Goal: Check status: Check status

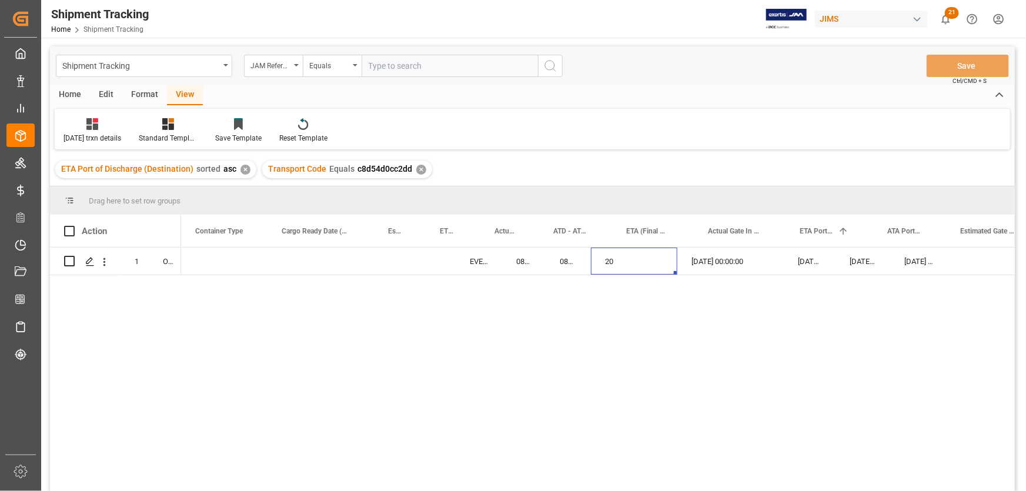
scroll to position [0, 410]
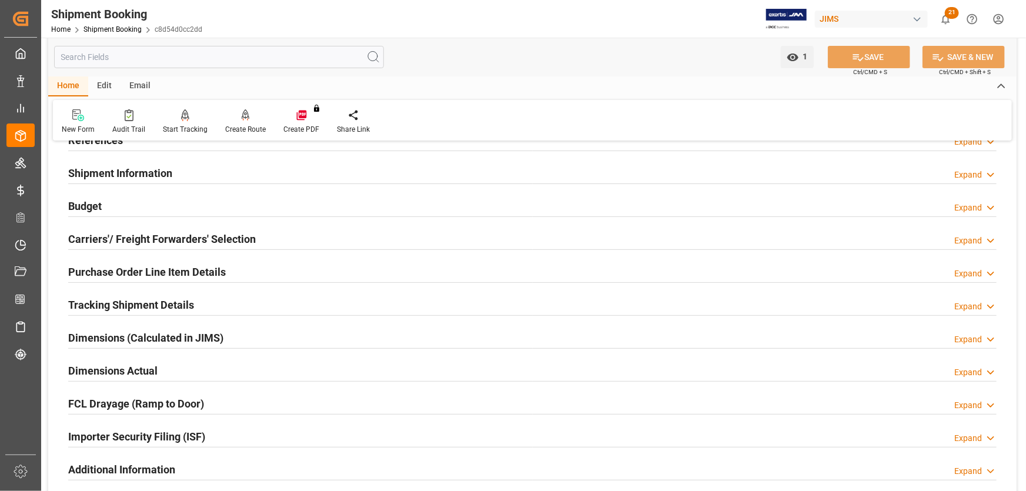
scroll to position [16, 0]
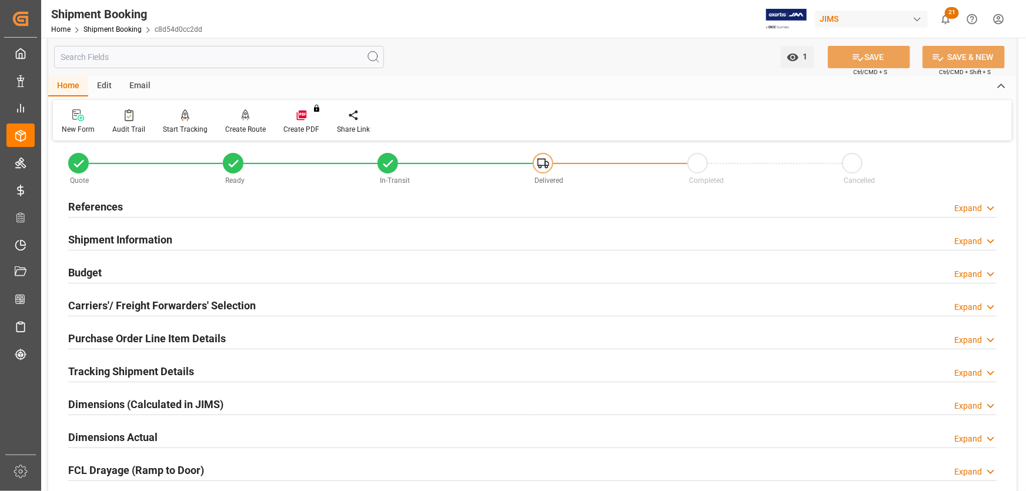
click at [146, 241] on h2 "Shipment Information" at bounding box center [120, 240] width 104 height 16
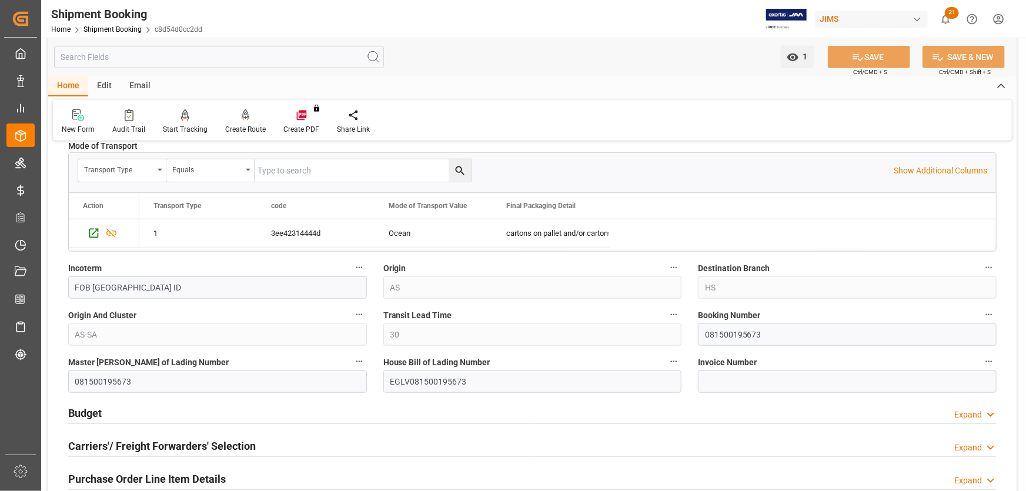
scroll to position [390, 0]
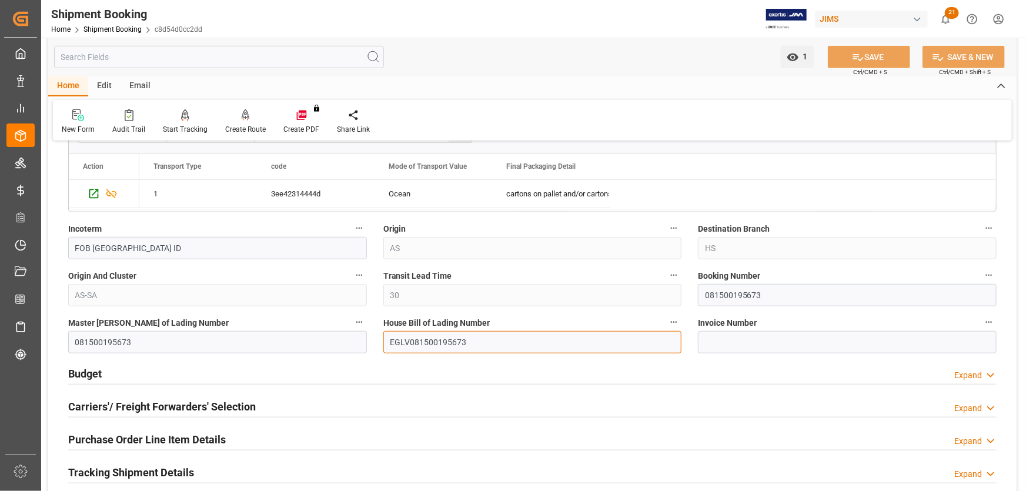
drag, startPoint x: 472, startPoint y: 344, endPoint x: 382, endPoint y: 342, distance: 90.0
click at [383, 342] on input "EGLV081500195673" at bounding box center [532, 342] width 299 height 22
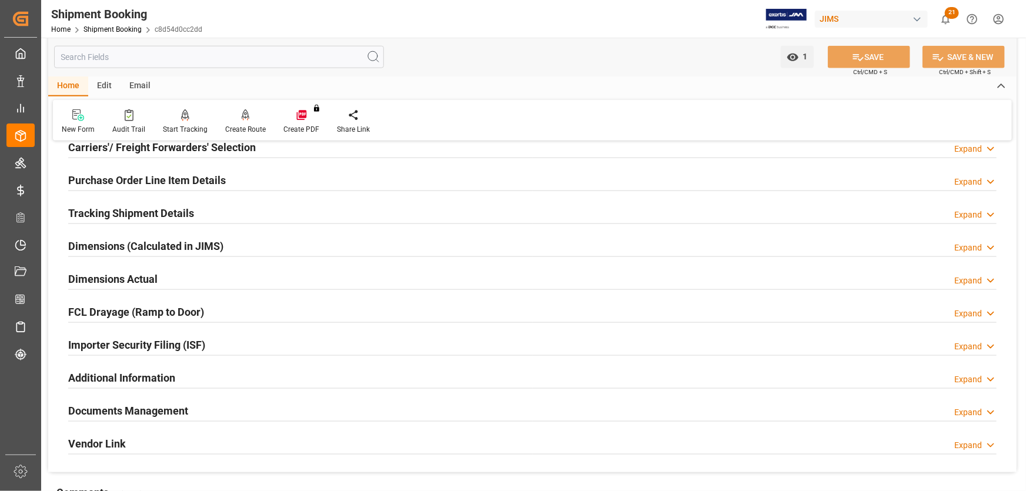
scroll to position [711, 0]
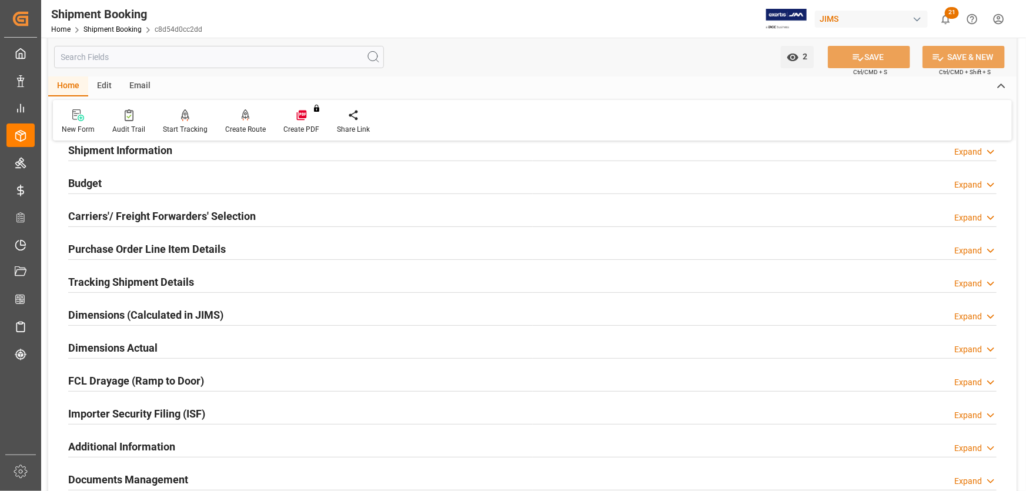
scroll to position [106, 0]
click at [91, 182] on h2 "Budget" at bounding box center [85, 183] width 34 height 16
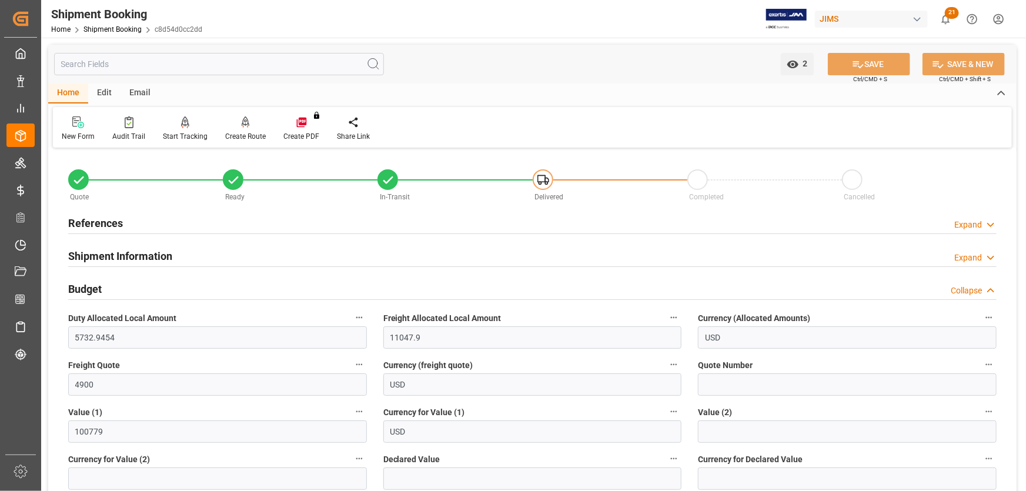
scroll to position [0, 0]
click at [85, 223] on h2 "References" at bounding box center [95, 223] width 55 height 16
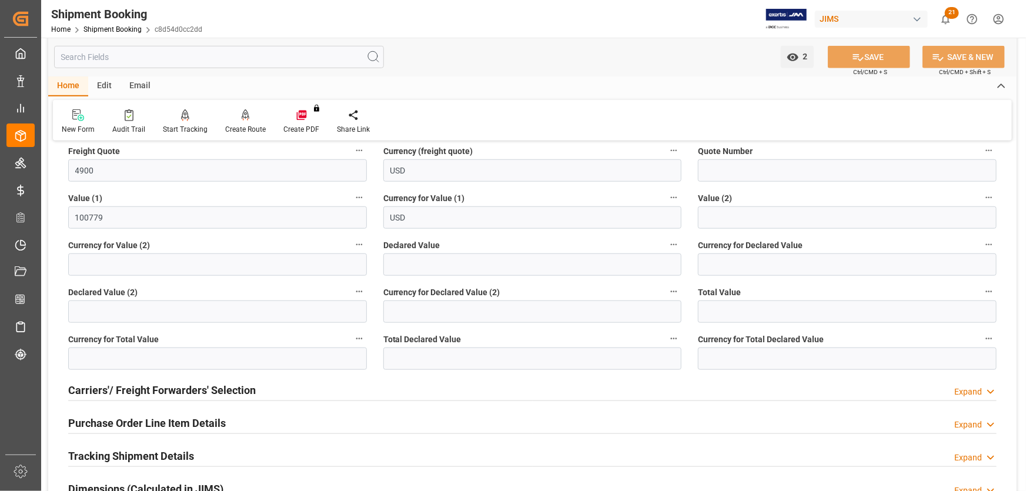
scroll to position [534, 0]
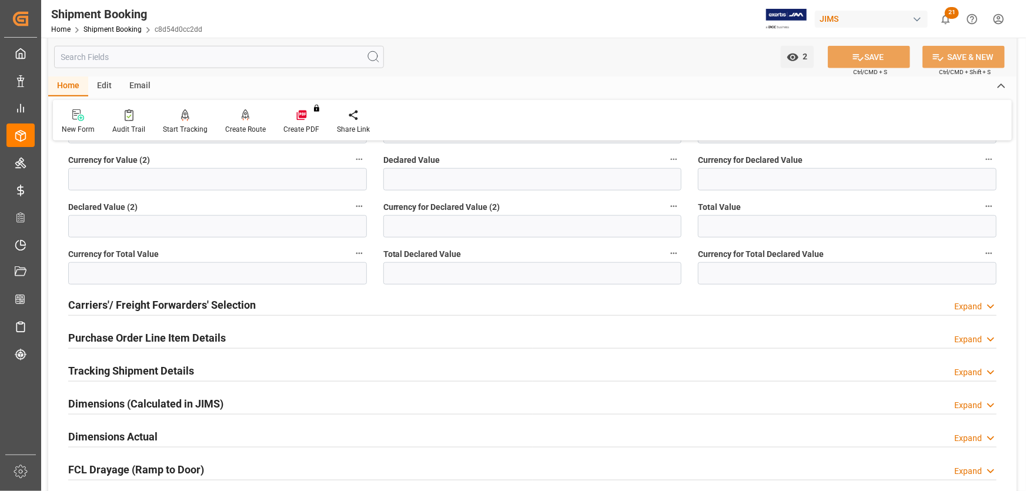
click at [89, 336] on h2 "Purchase Order Line Item Details" at bounding box center [147, 338] width 158 height 16
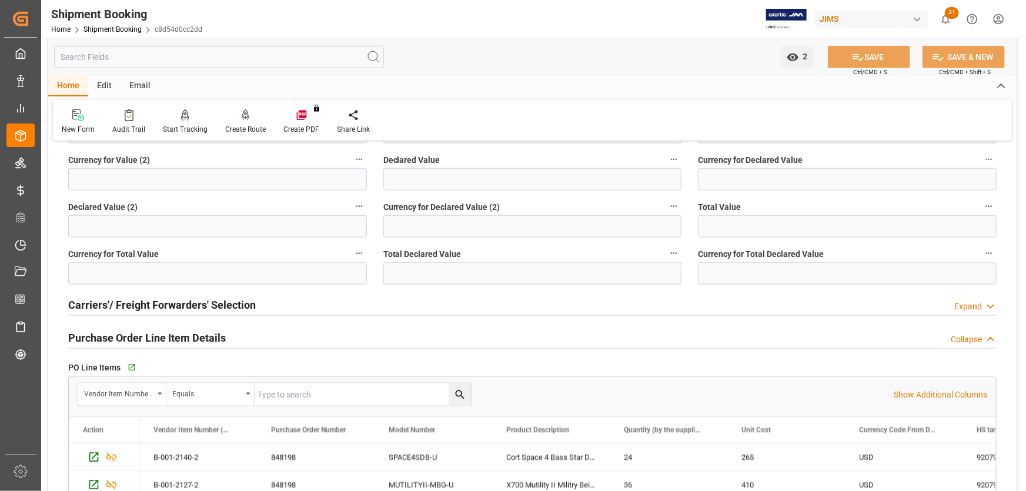
click at [98, 335] on h2 "Purchase Order Line Item Details" at bounding box center [147, 338] width 158 height 16
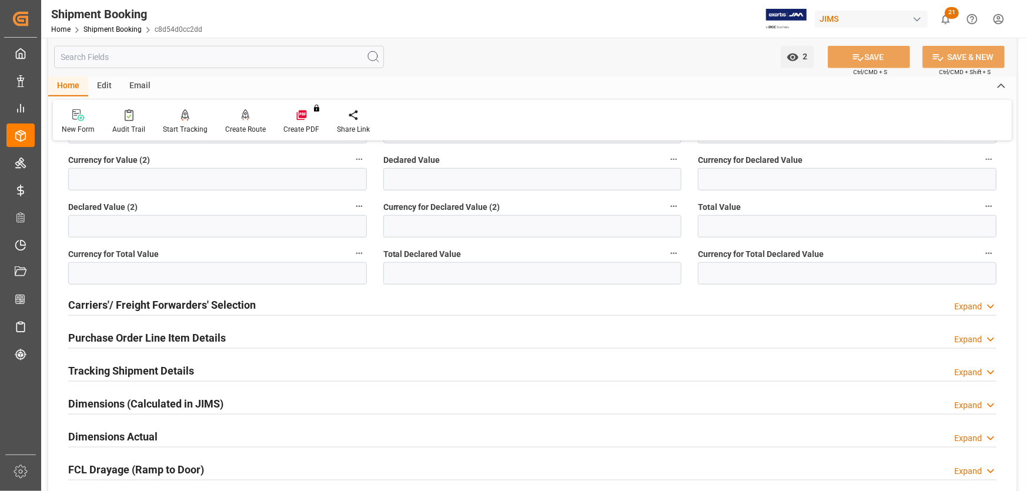
click at [98, 335] on h2 "Purchase Order Line Item Details" at bounding box center [147, 338] width 158 height 16
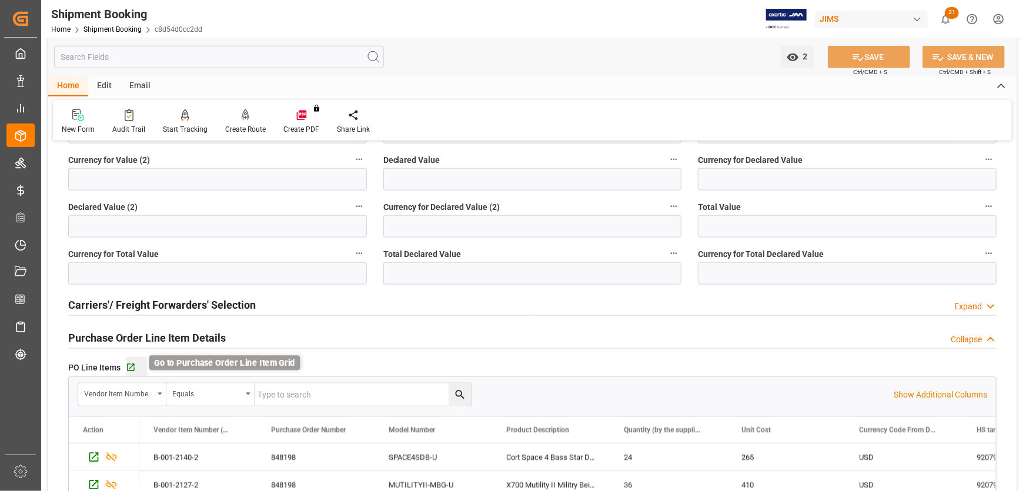
click at [130, 366] on icon "button" at bounding box center [131, 368] width 8 height 8
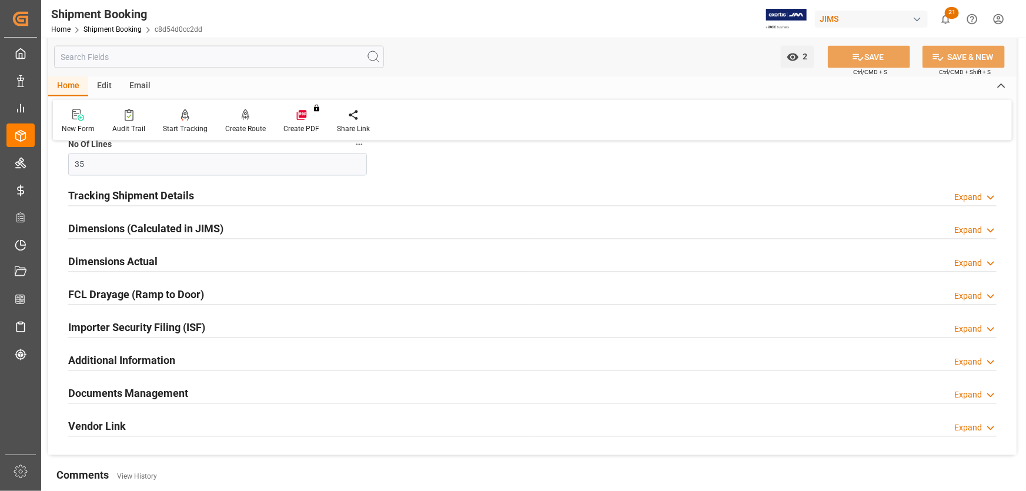
scroll to position [1282, 0]
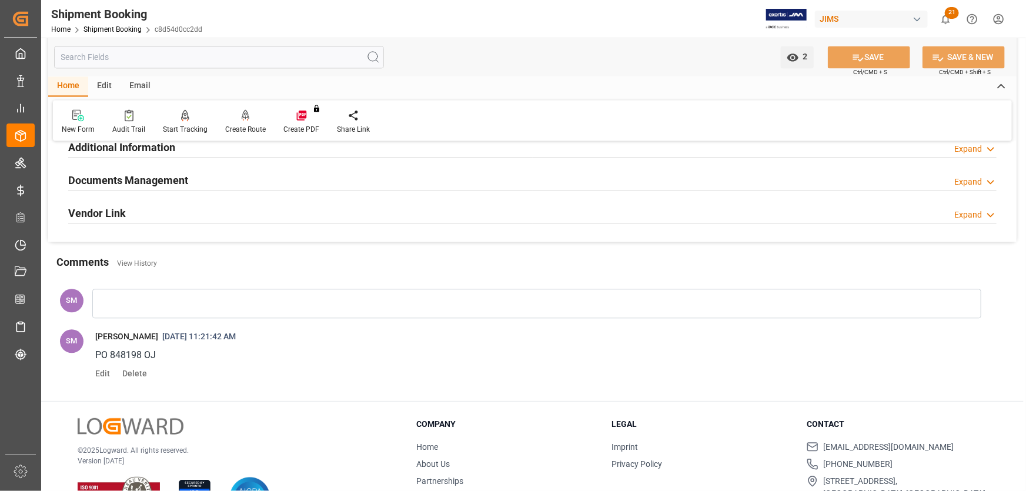
click at [95, 179] on h2 "Documents Management" at bounding box center [128, 180] width 120 height 16
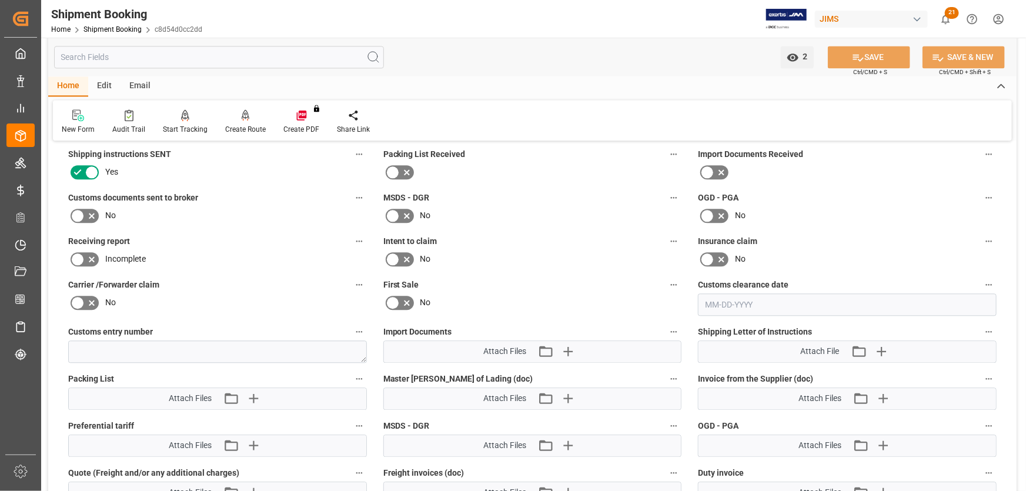
scroll to position [1336, 0]
click at [567, 350] on icon "button" at bounding box center [568, 352] width 11 height 11
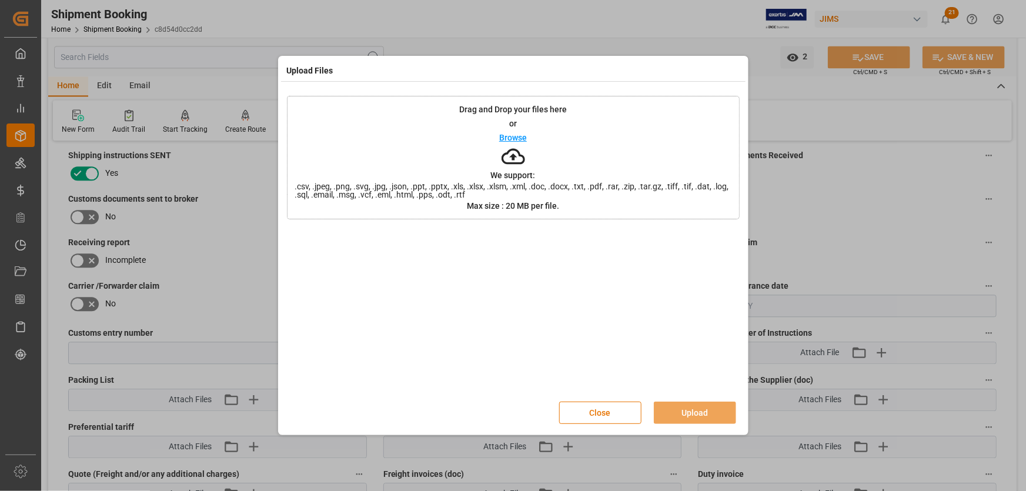
click at [512, 136] on p "Browse" at bounding box center [513, 137] width 28 height 8
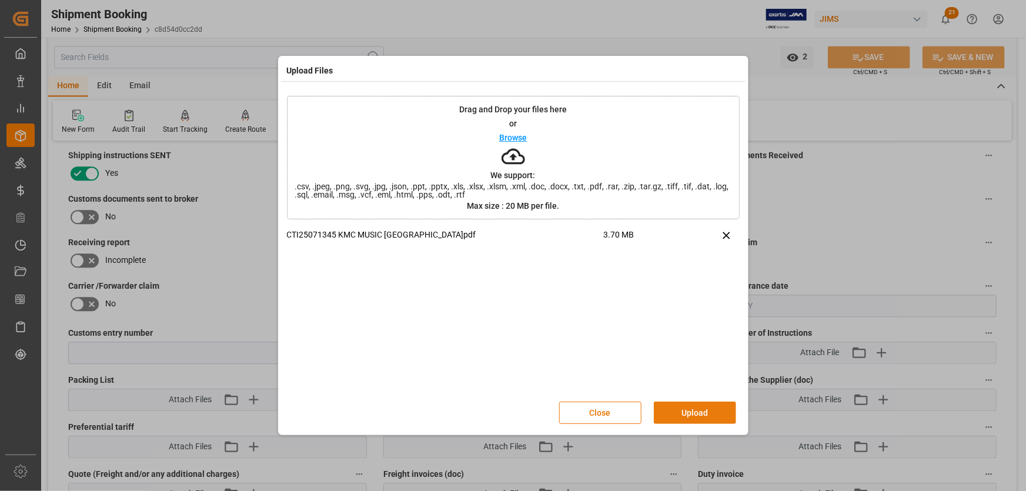
click at [706, 413] on button "Upload" at bounding box center [695, 413] width 82 height 22
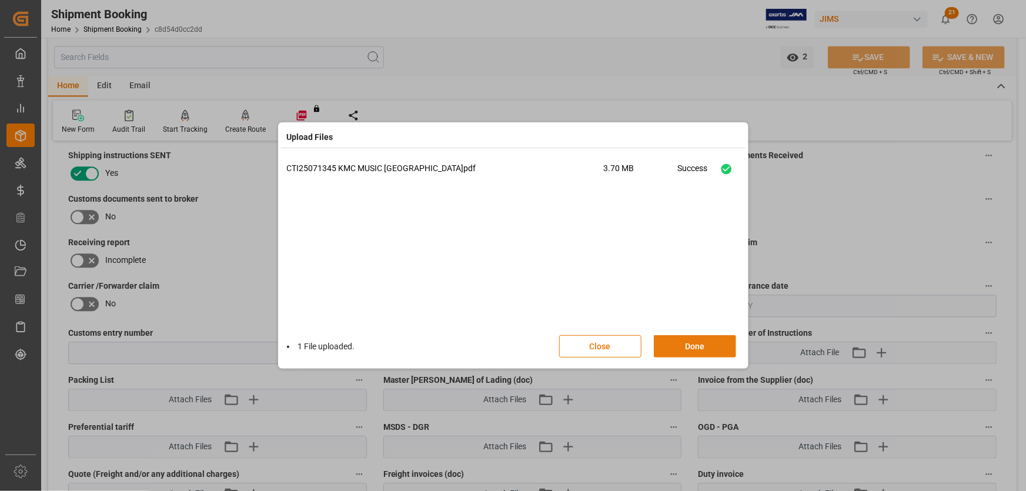
click at [680, 343] on button "Done" at bounding box center [695, 346] width 82 height 22
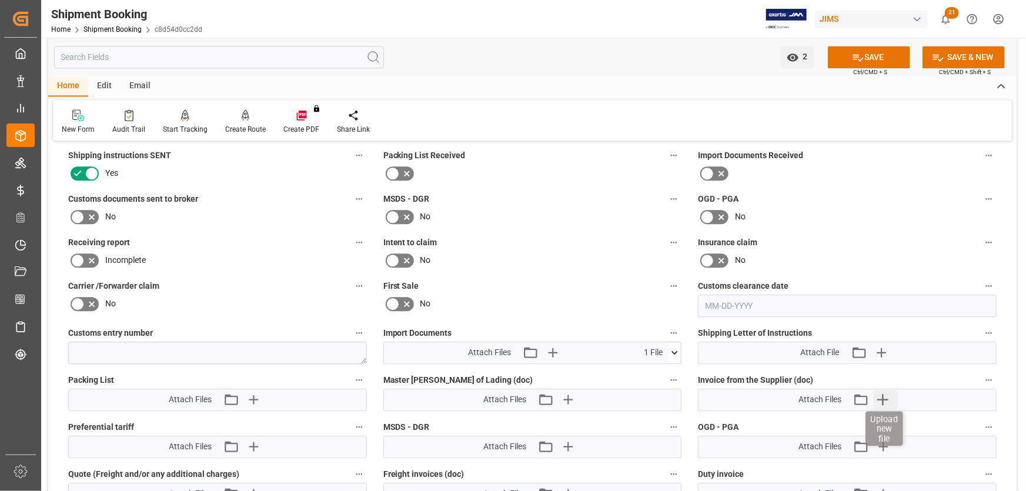
click at [885, 395] on icon "button" at bounding box center [883, 399] width 19 height 19
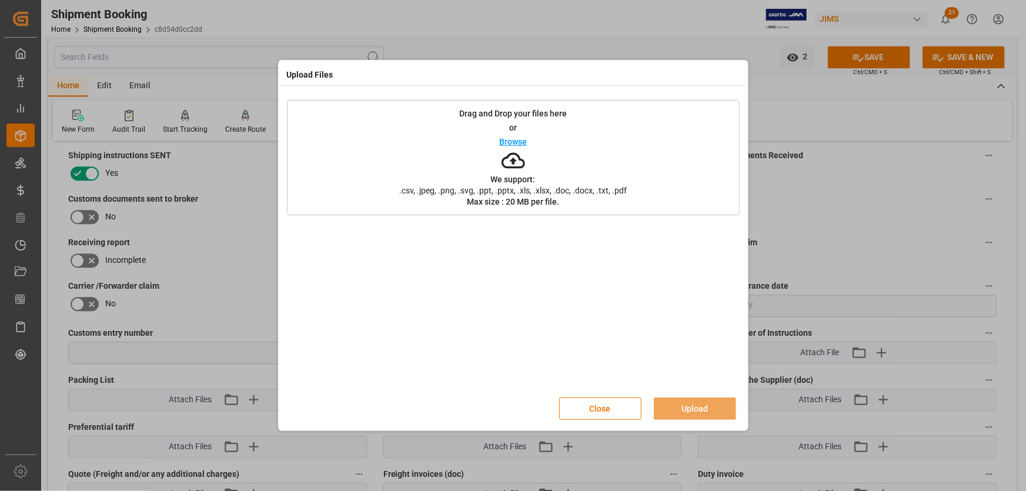
click at [502, 140] on p "Browse" at bounding box center [513, 142] width 28 height 8
click at [706, 411] on button "Upload" at bounding box center [695, 408] width 82 height 22
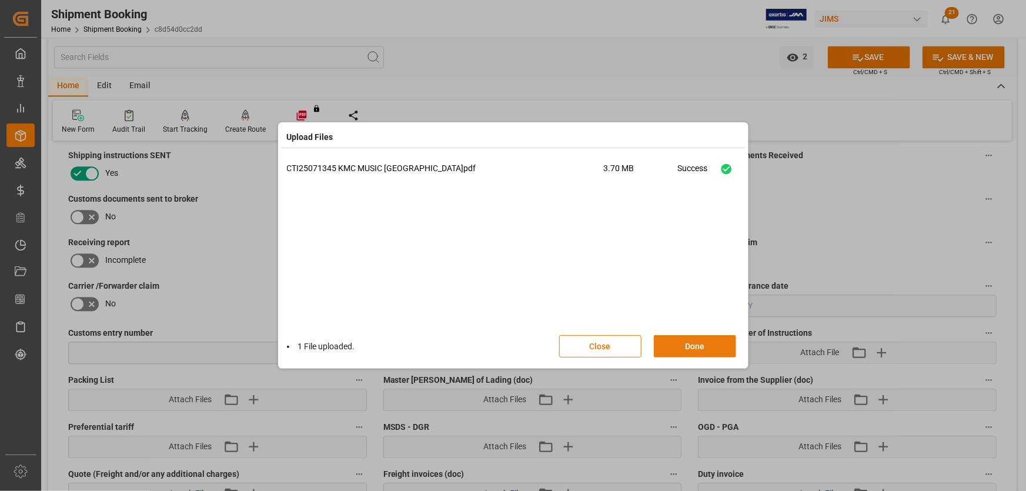
click at [693, 347] on button "Done" at bounding box center [695, 346] width 82 height 22
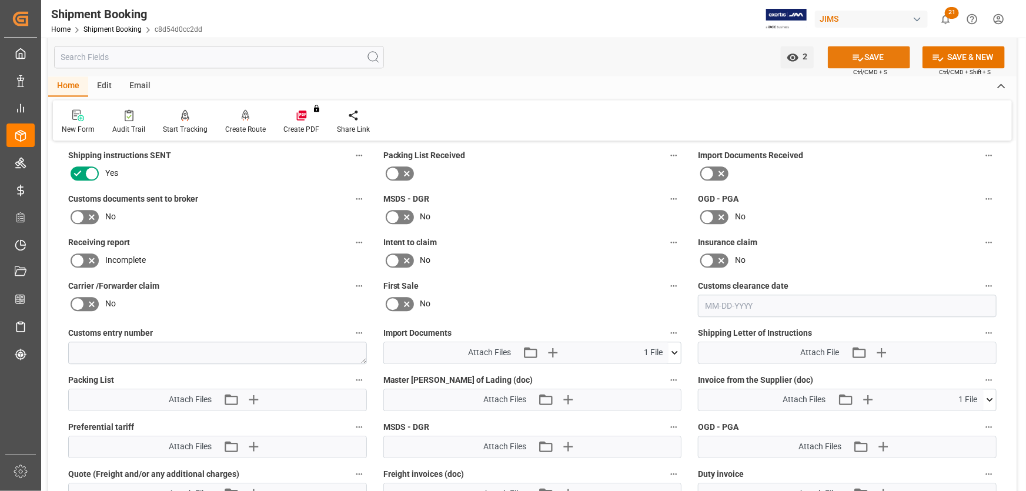
click at [887, 55] on button "SAVE" at bounding box center [869, 57] width 82 height 22
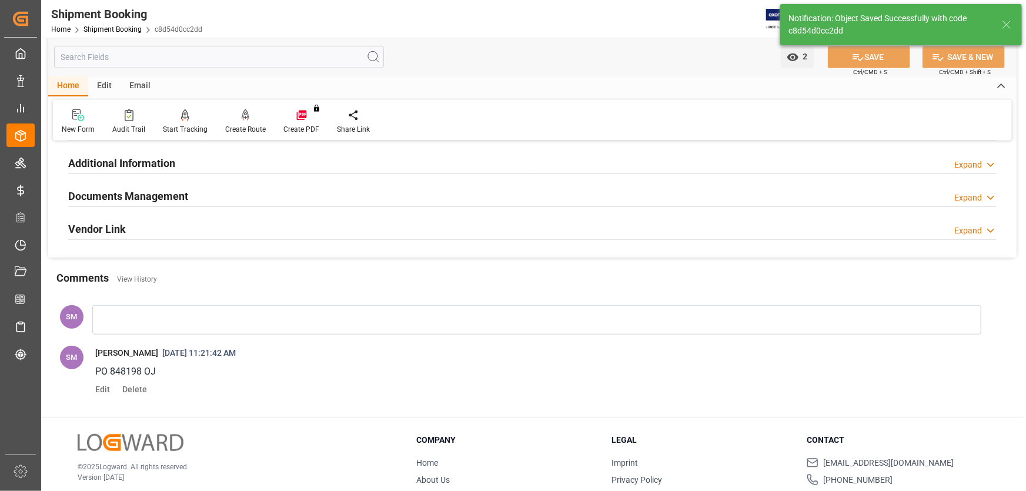
scroll to position [287, 0]
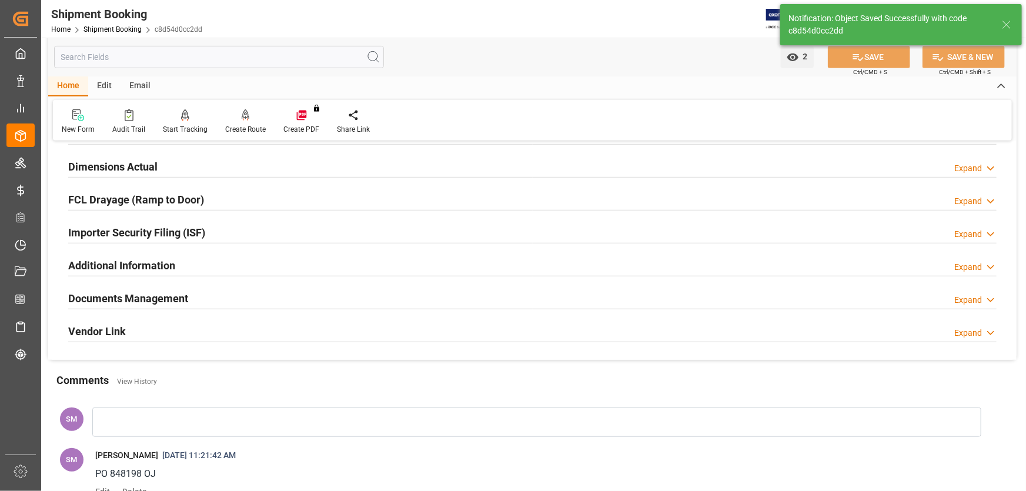
click at [98, 295] on h2 "Documents Management" at bounding box center [128, 298] width 120 height 16
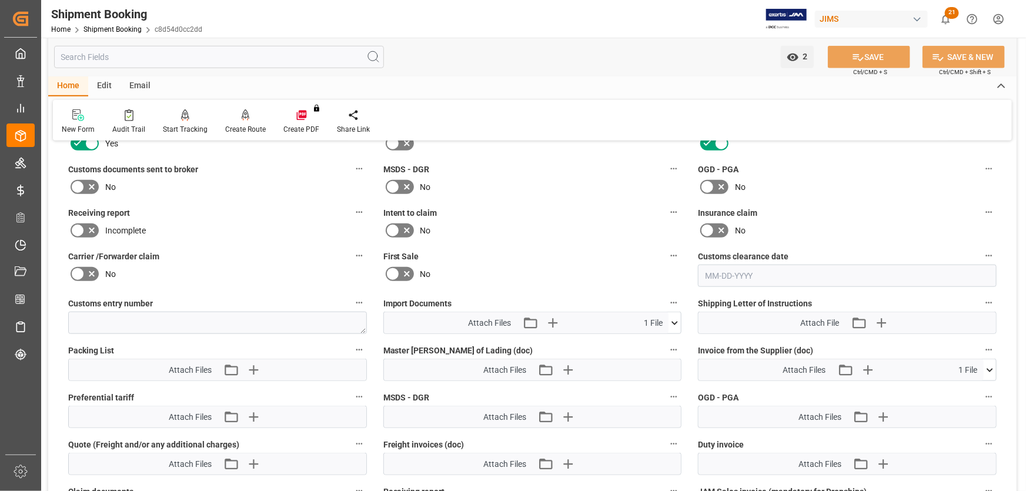
scroll to position [554, 0]
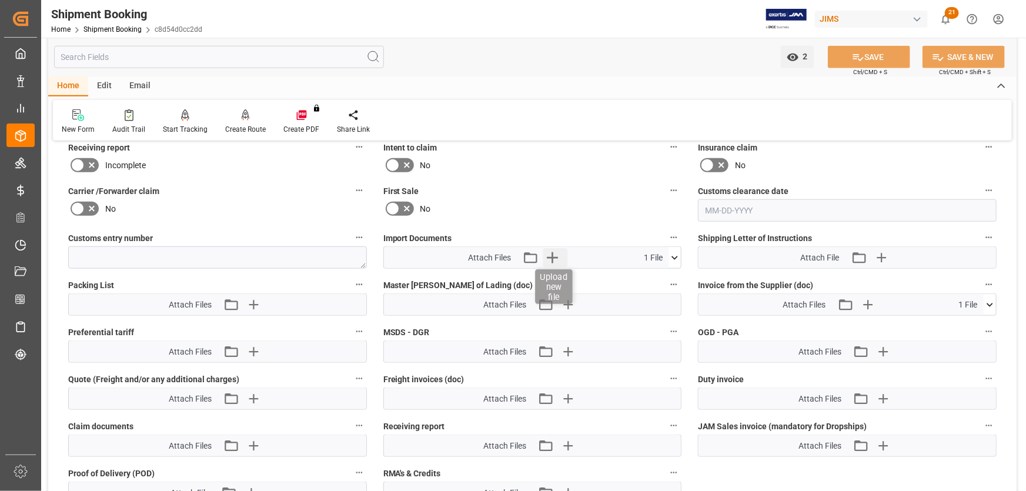
click at [553, 256] on icon "button" at bounding box center [552, 257] width 19 height 19
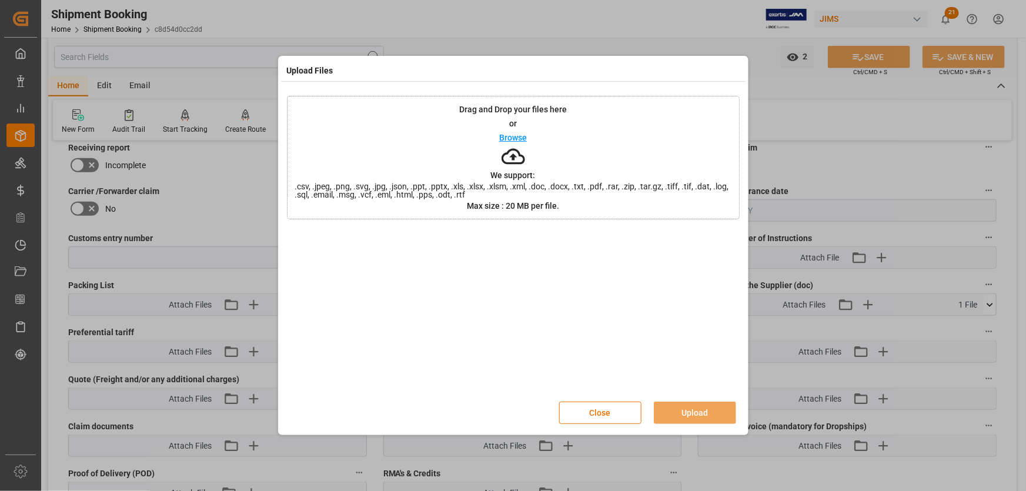
click at [519, 135] on p "Browse" at bounding box center [513, 137] width 28 height 8
click at [683, 407] on button "Upload" at bounding box center [695, 413] width 82 height 22
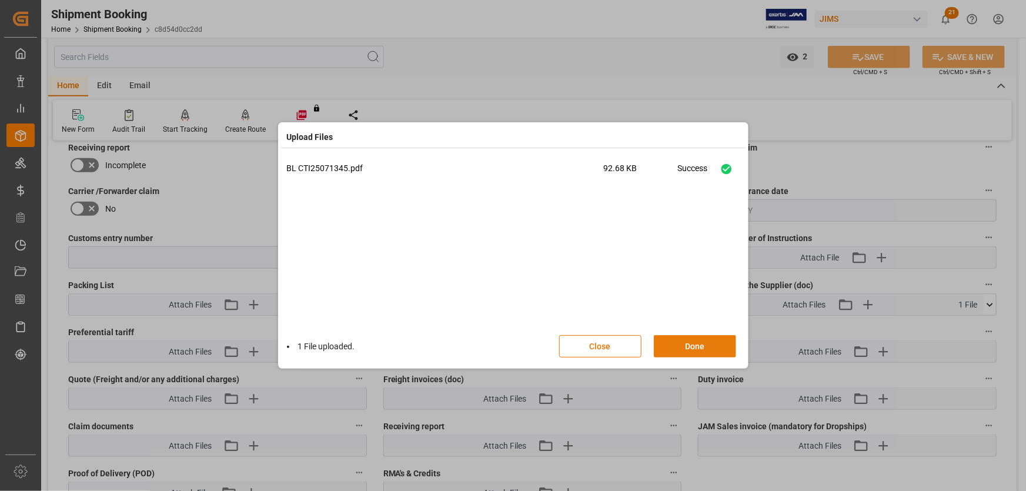
click at [687, 347] on button "Done" at bounding box center [695, 346] width 82 height 22
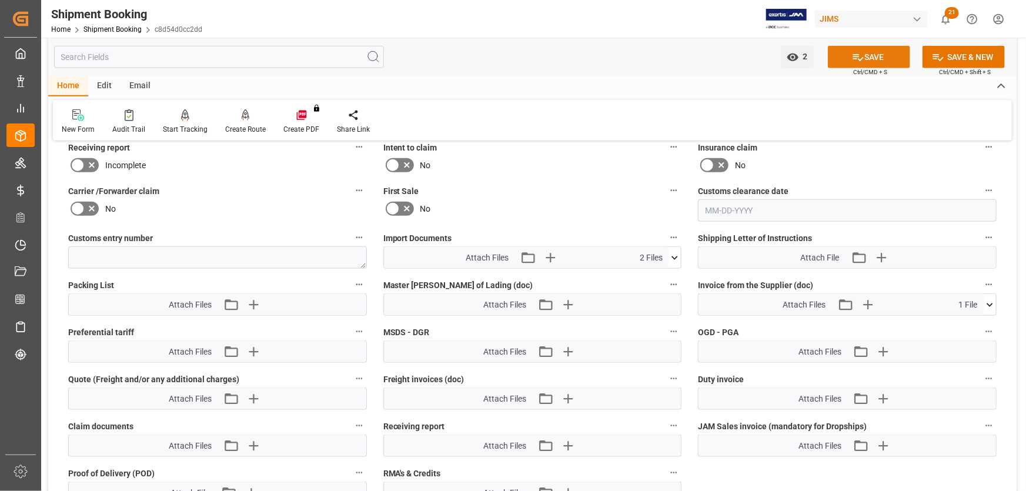
click at [852, 57] on icon at bounding box center [858, 57] width 12 height 12
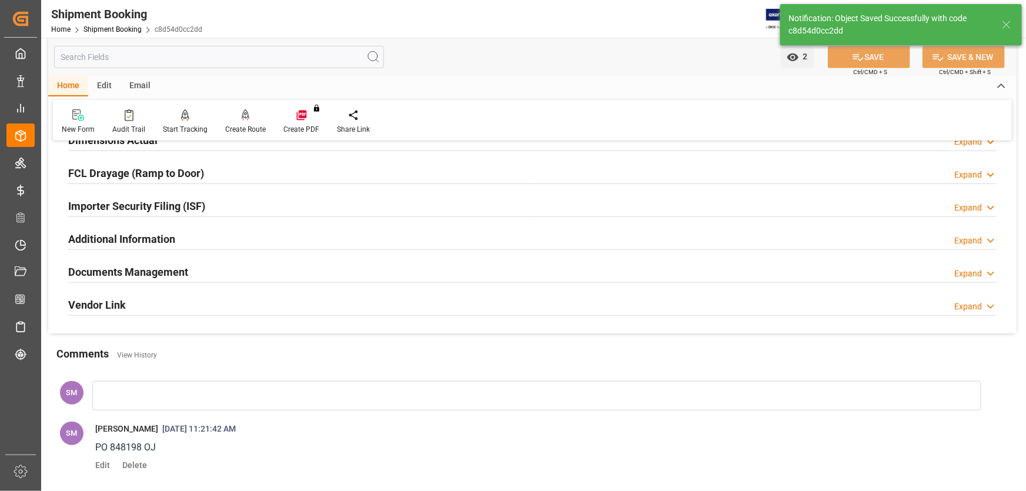
scroll to position [287, 0]
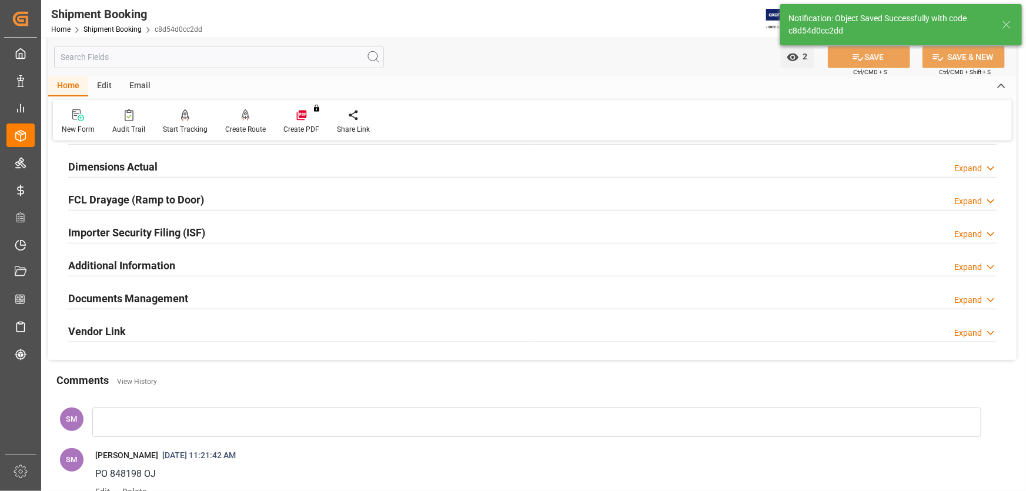
click at [133, 294] on h2 "Documents Management" at bounding box center [128, 298] width 120 height 16
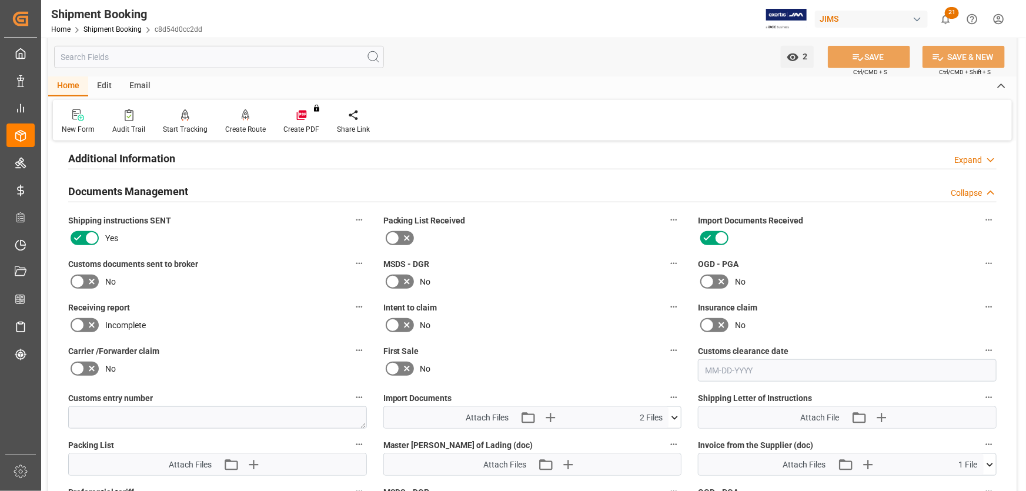
scroll to position [500, 0]
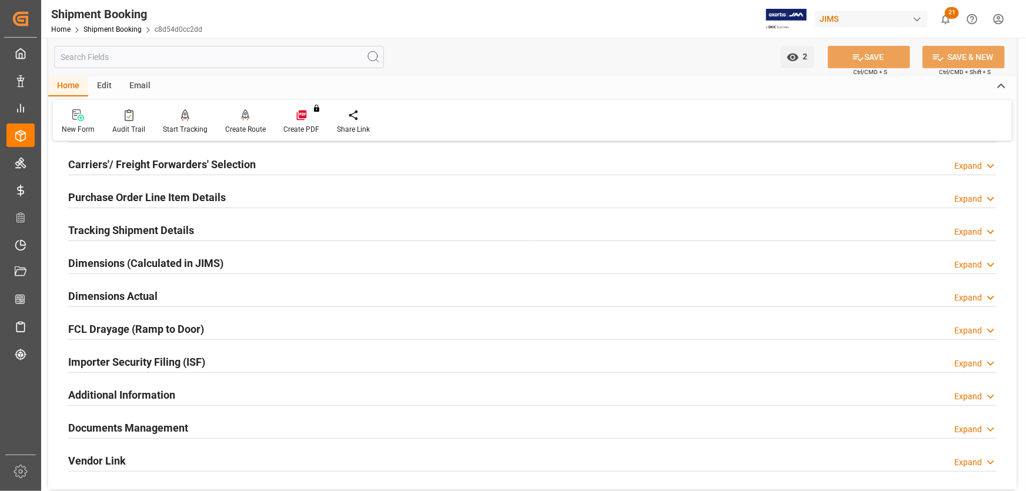
scroll to position [213, 0]
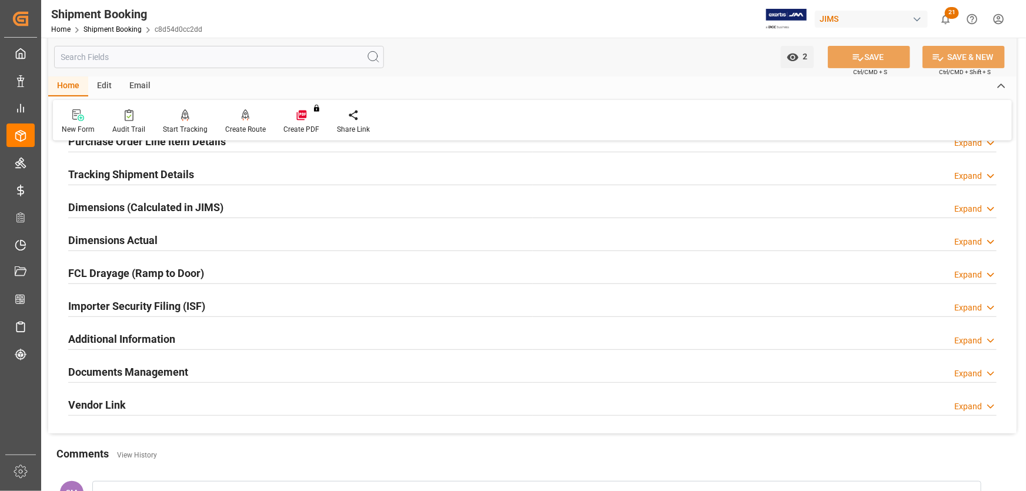
click at [121, 375] on h2 "Documents Management" at bounding box center [128, 372] width 120 height 16
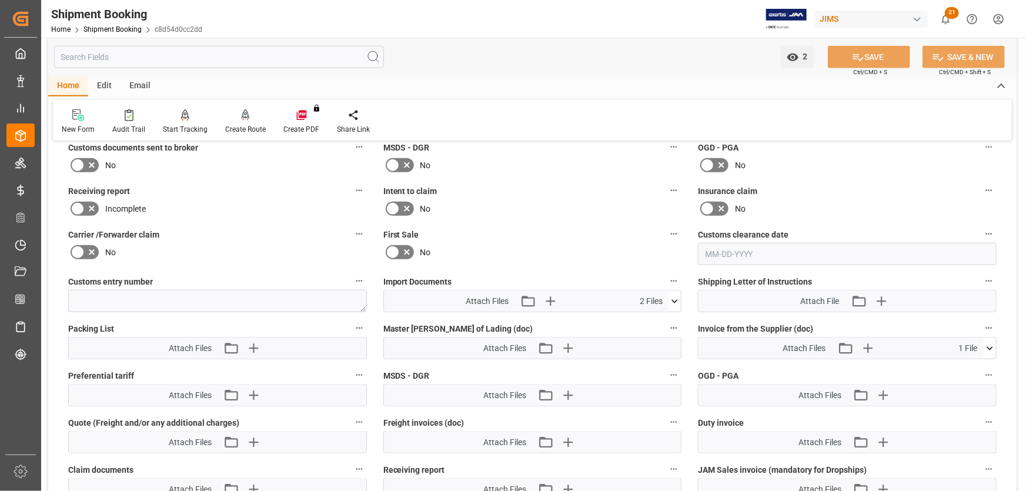
scroll to position [534, 0]
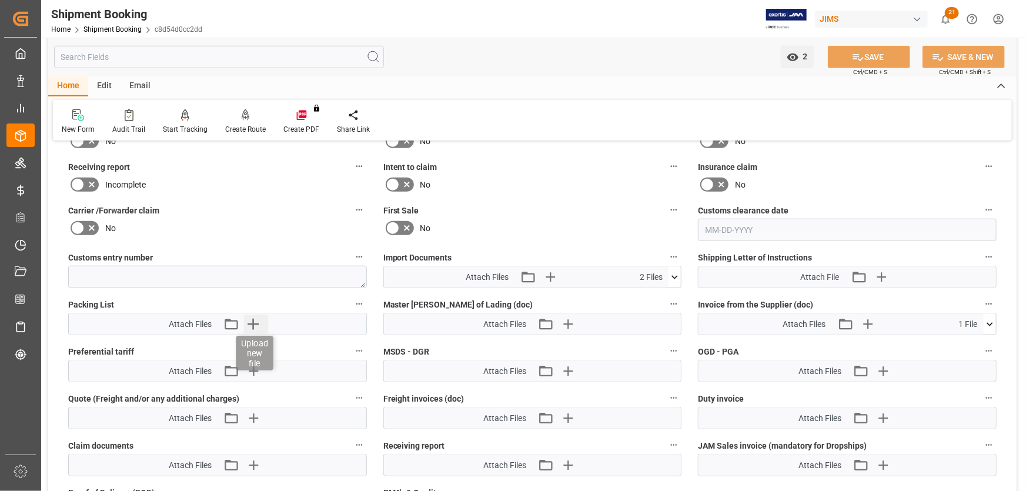
click at [250, 322] on icon "button" at bounding box center [253, 324] width 11 height 11
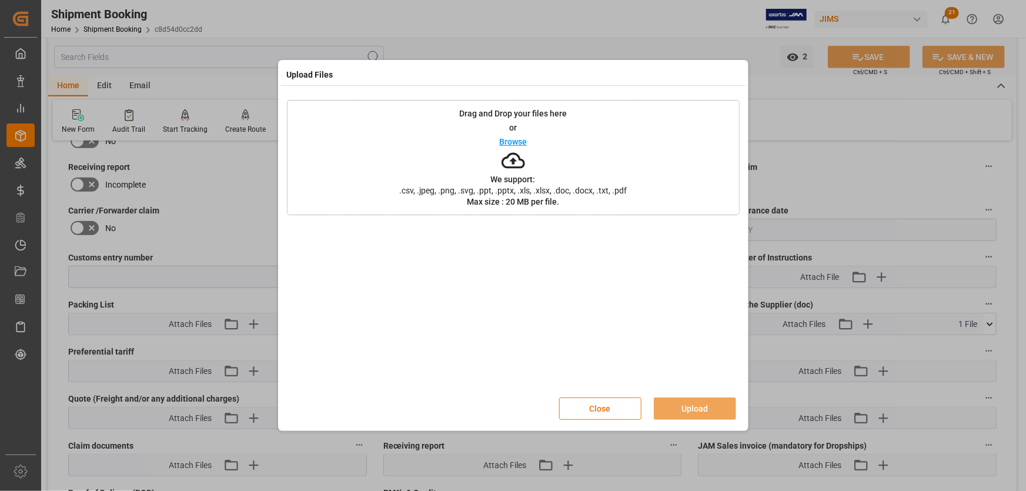
click at [509, 142] on p "Browse" at bounding box center [513, 142] width 28 height 8
click at [711, 403] on button "Upload" at bounding box center [695, 408] width 82 height 22
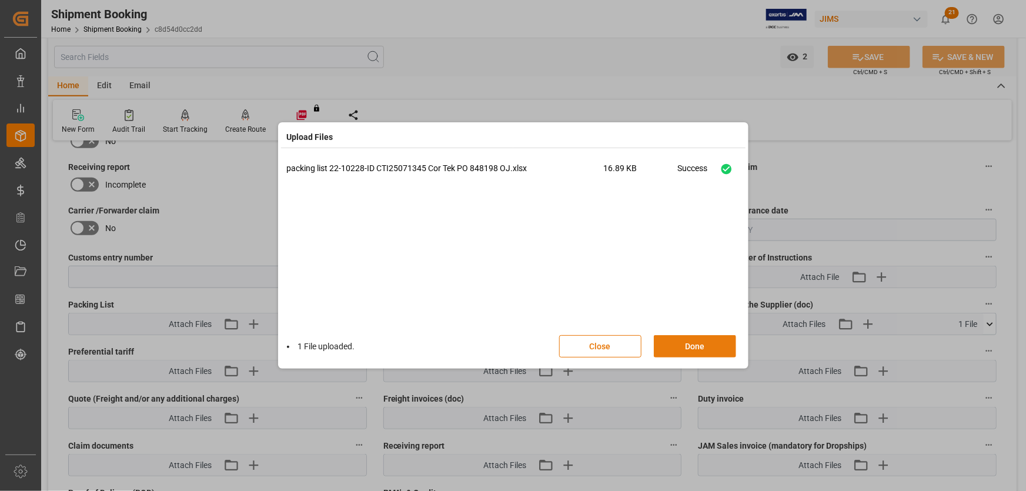
click at [704, 342] on button "Done" at bounding box center [695, 346] width 82 height 22
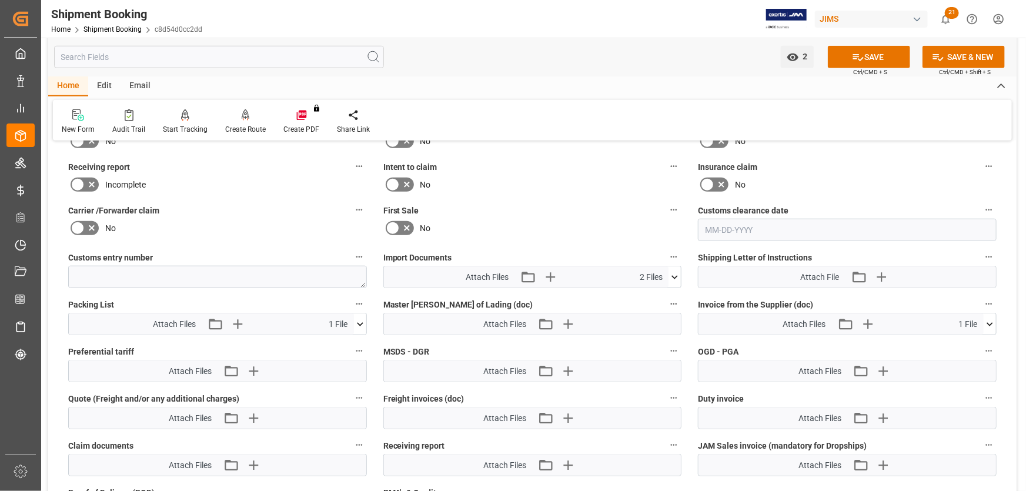
click at [866, 56] on button "SAVE" at bounding box center [869, 57] width 82 height 22
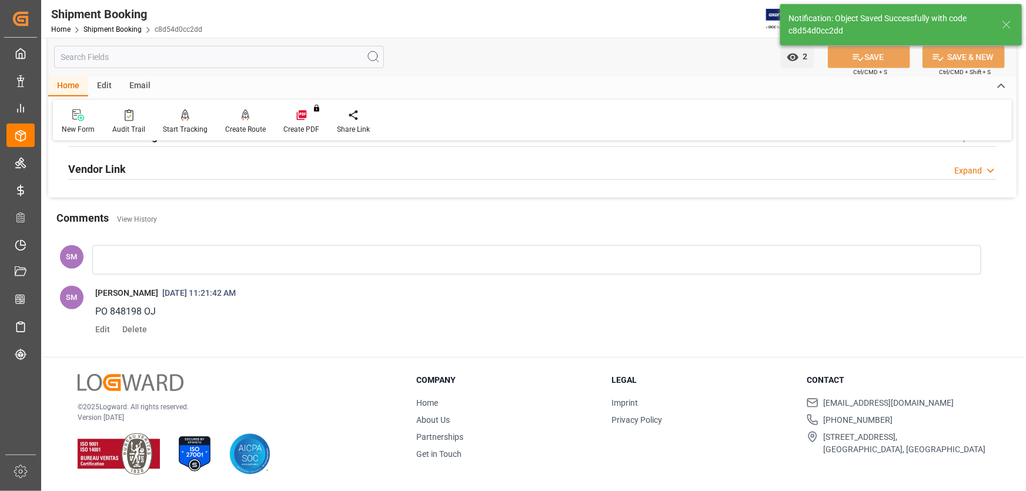
scroll to position [447, 0]
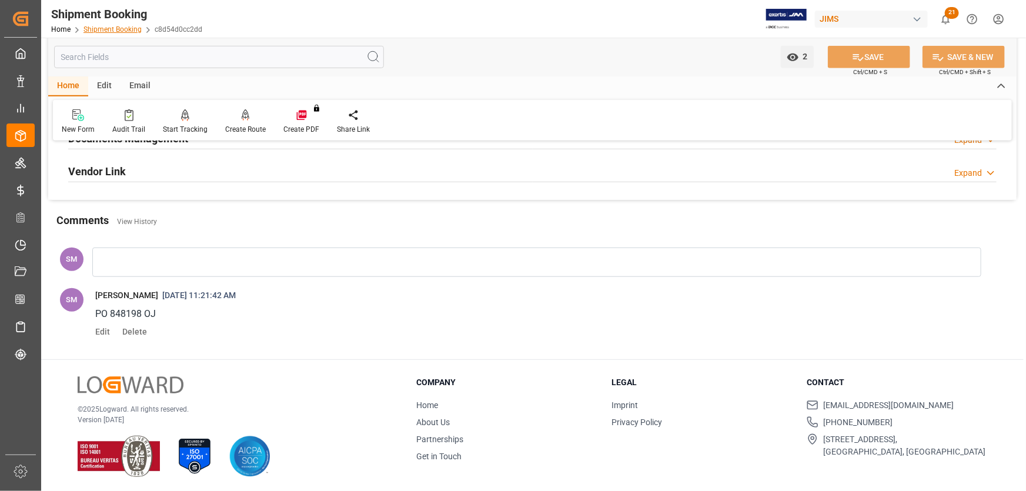
click at [104, 25] on link "Shipment Booking" at bounding box center [112, 29] width 58 height 8
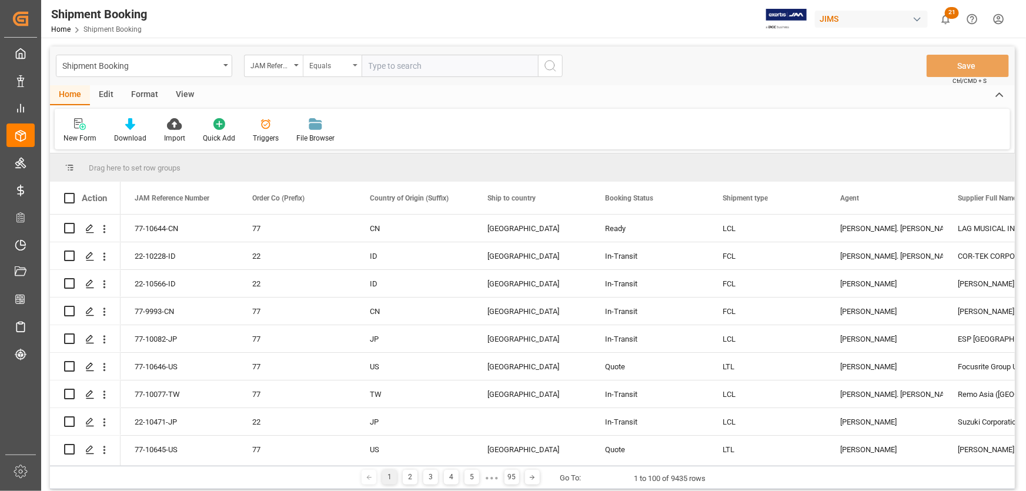
click at [356, 66] on div "Equals" at bounding box center [332, 66] width 59 height 22
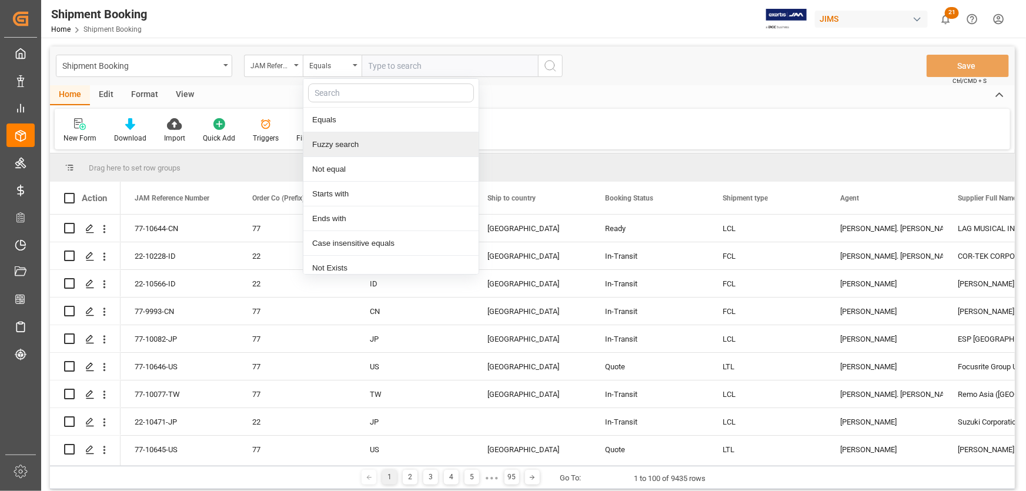
click at [332, 142] on div "Fuzzy search" at bounding box center [390, 144] width 175 height 25
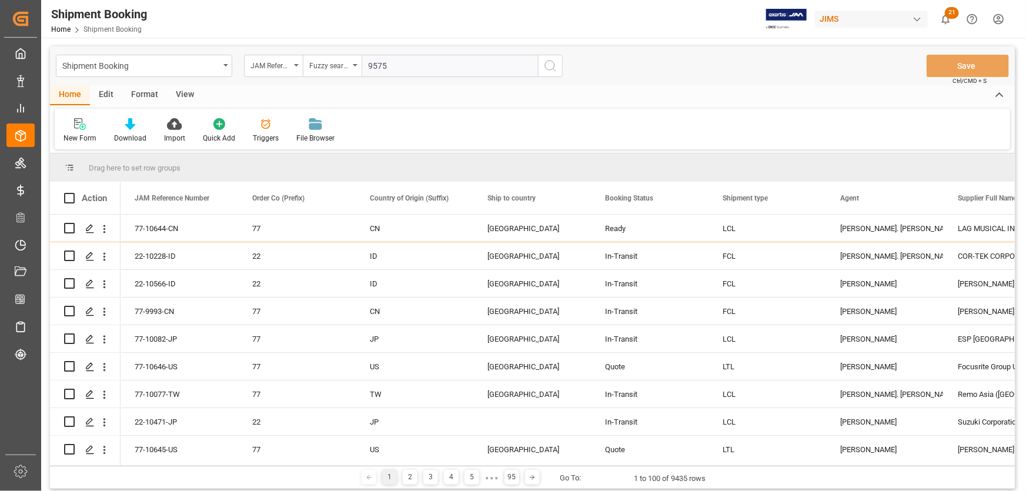
type input "9575"
click at [543, 65] on icon "search button" at bounding box center [550, 66] width 14 height 14
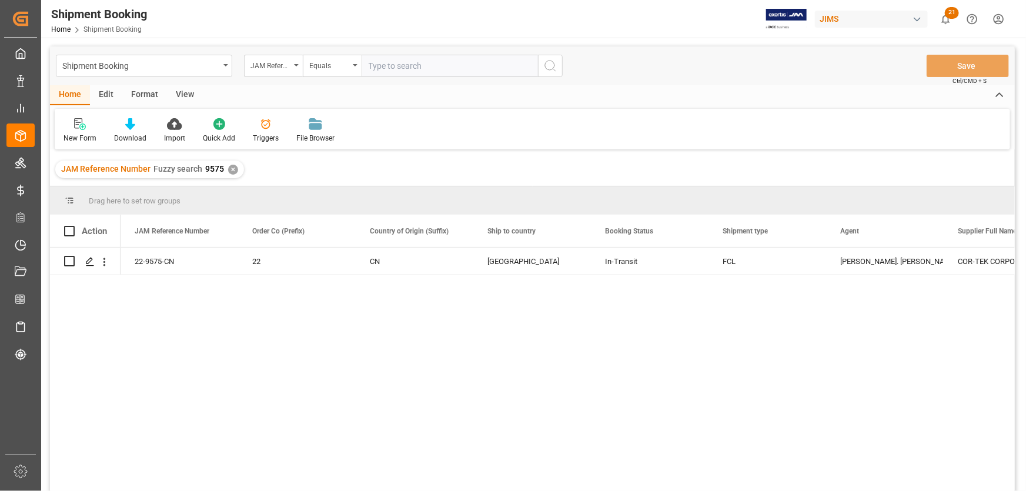
click at [180, 95] on div "View" at bounding box center [185, 95] width 36 height 20
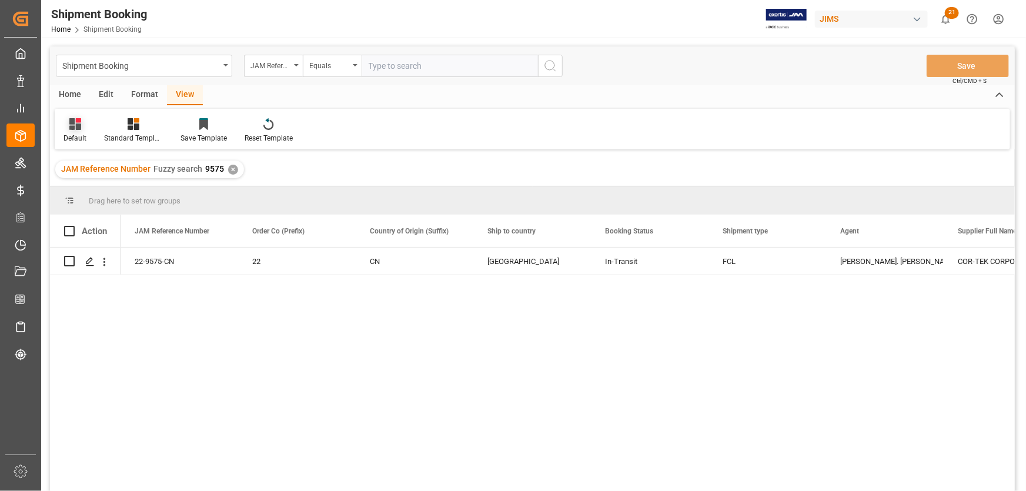
click at [79, 135] on div "Default" at bounding box center [75, 138] width 23 height 11
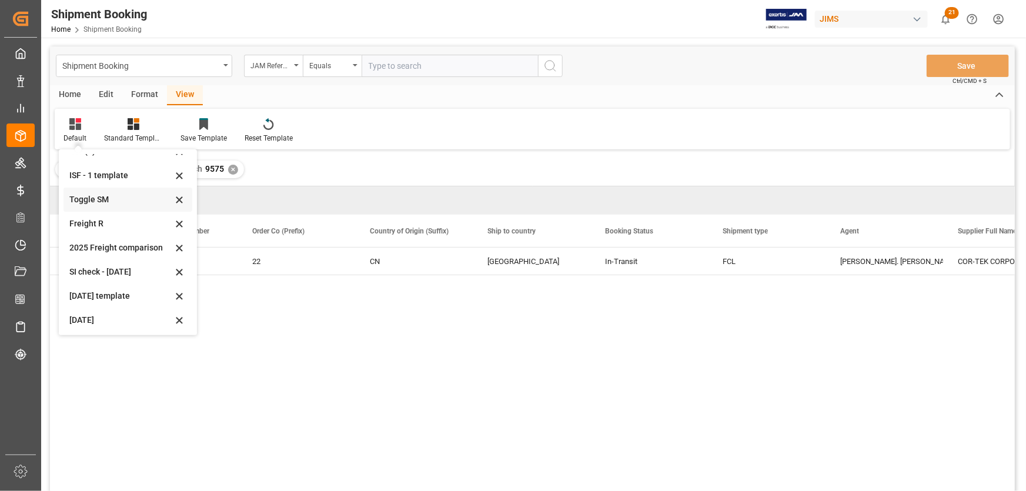
scroll to position [65, 0]
click at [87, 288] on div "July 2025" at bounding box center [120, 294] width 103 height 12
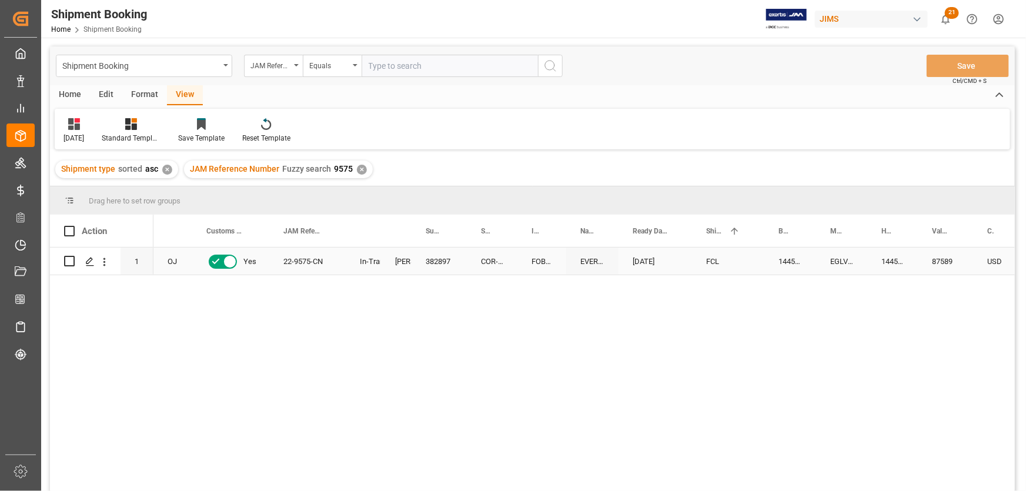
click at [335, 260] on div "22-9575-CN" at bounding box center [307, 261] width 76 height 27
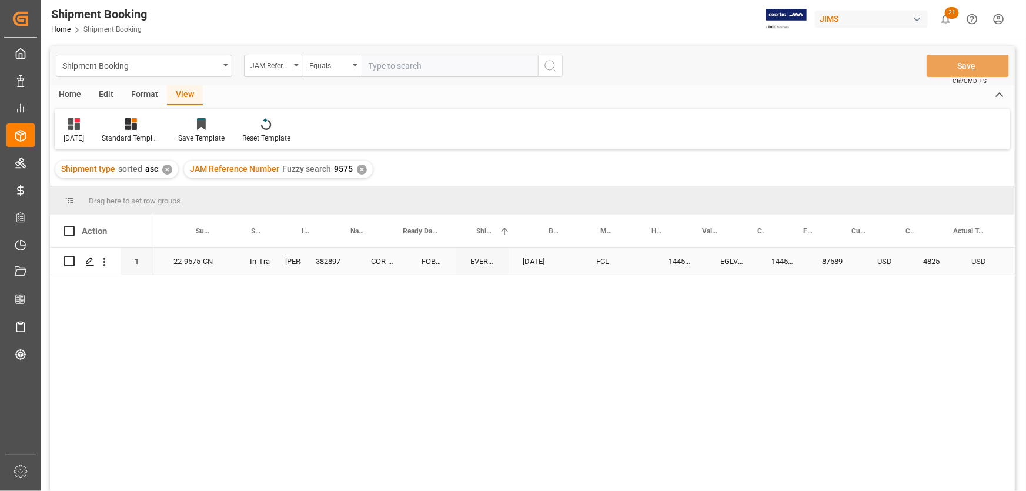
scroll to position [0, 229]
click at [629, 260] on div "EGLV144500161355" at bounding box center [612, 261] width 51 height 27
click at [466, 252] on div "FCL" at bounding box center [499, 261] width 72 height 27
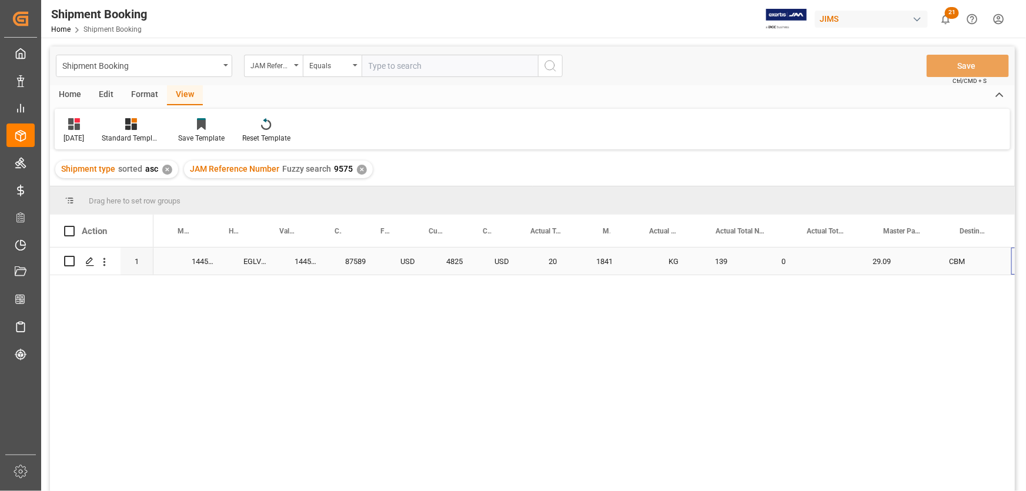
scroll to position [0, 1207]
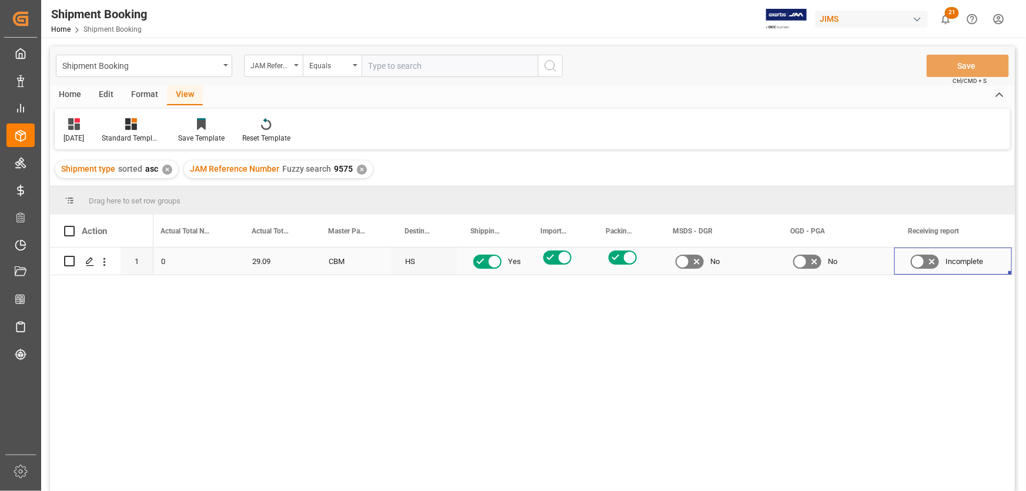
click at [181, 267] on div "0" at bounding box center [192, 261] width 91 height 27
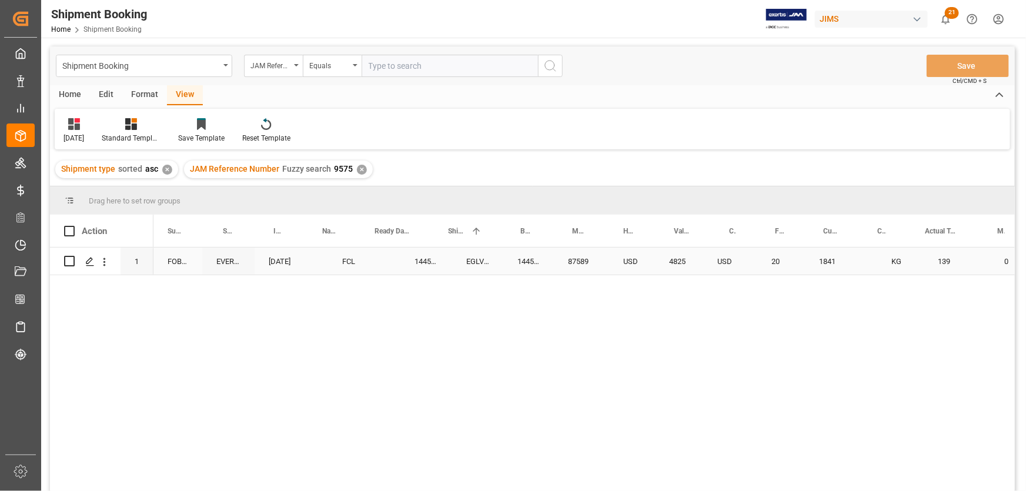
scroll to position [0, 0]
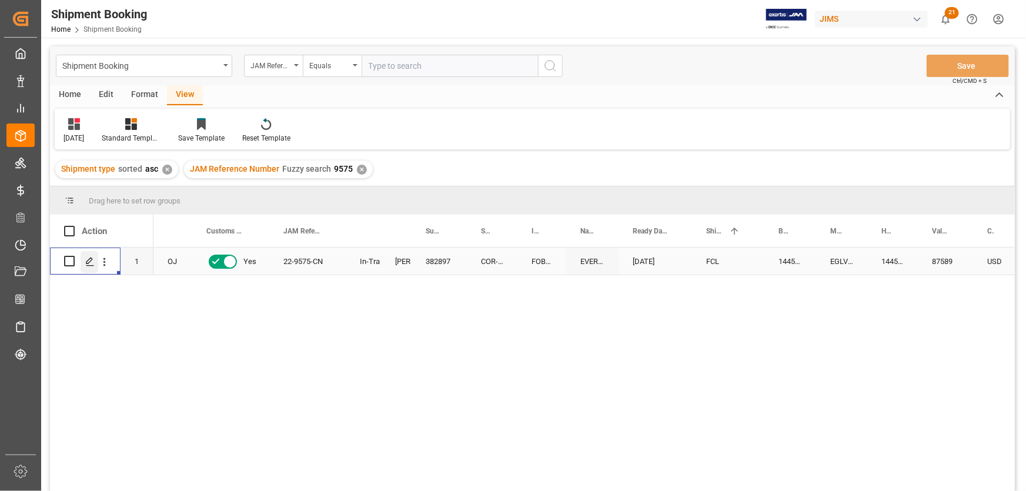
click at [95, 266] on div "Press SPACE to select this row." at bounding box center [90, 262] width 18 height 22
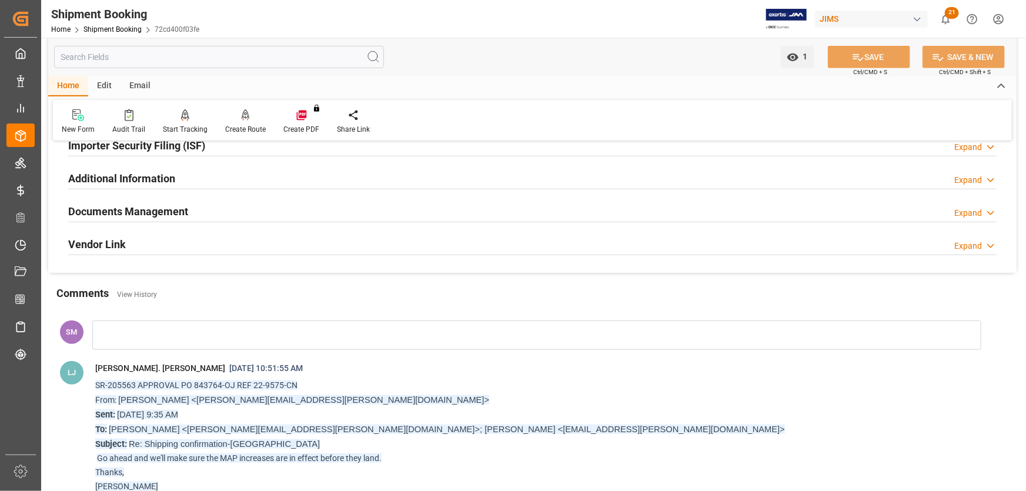
scroll to position [267, 0]
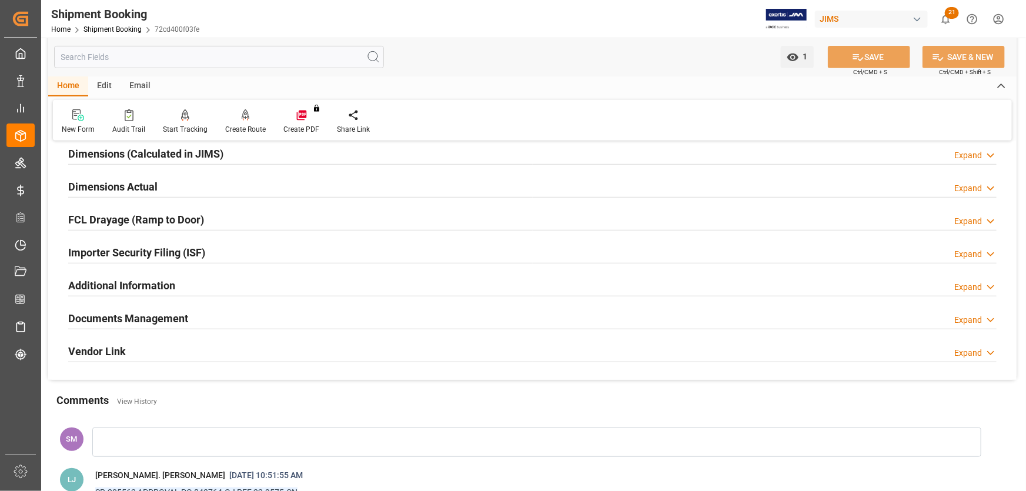
click at [163, 317] on h2 "Documents Management" at bounding box center [128, 318] width 120 height 16
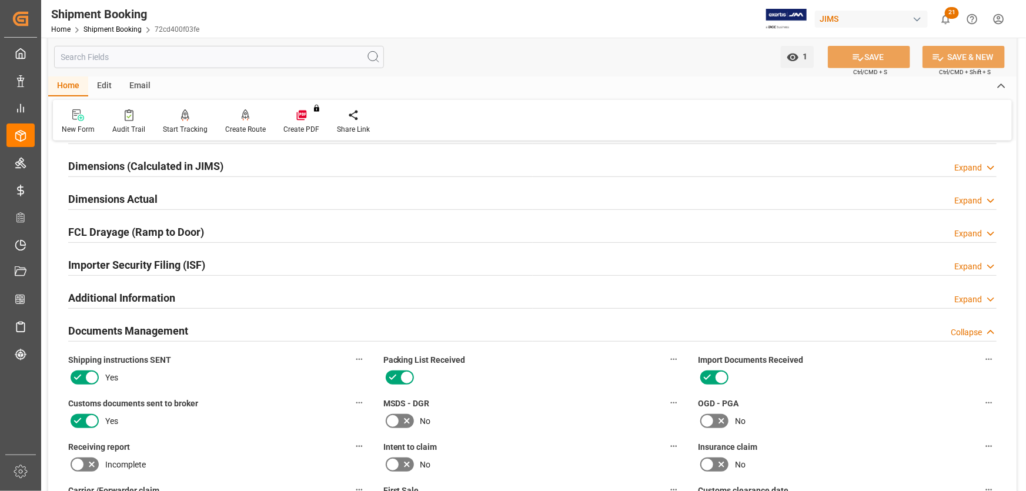
scroll to position [213, 0]
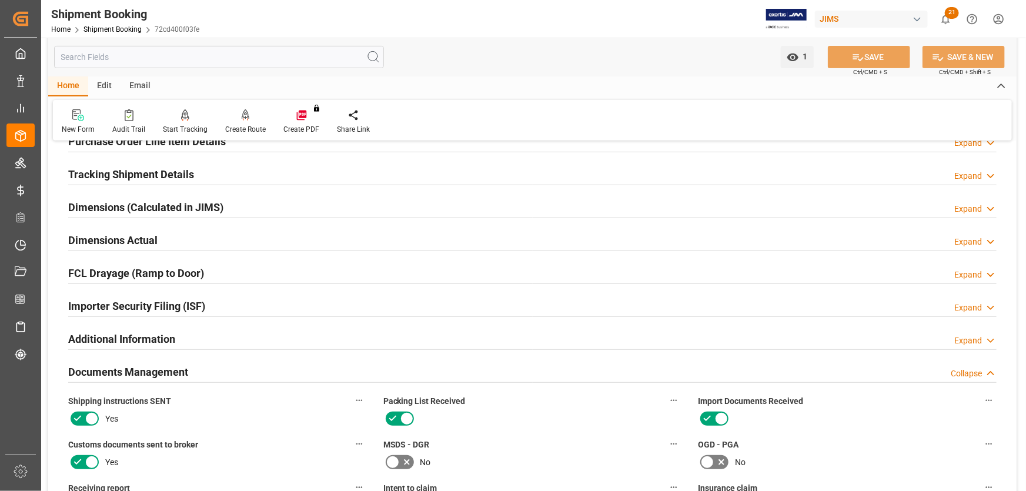
click at [123, 172] on h2 "Tracking Shipment Details" at bounding box center [131, 174] width 126 height 16
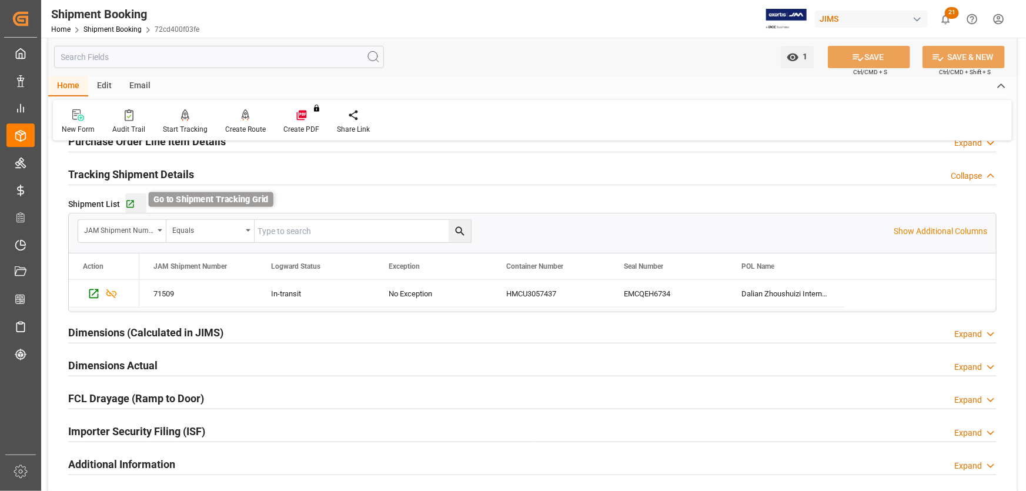
click at [126, 207] on icon "button" at bounding box center [130, 204] width 10 height 10
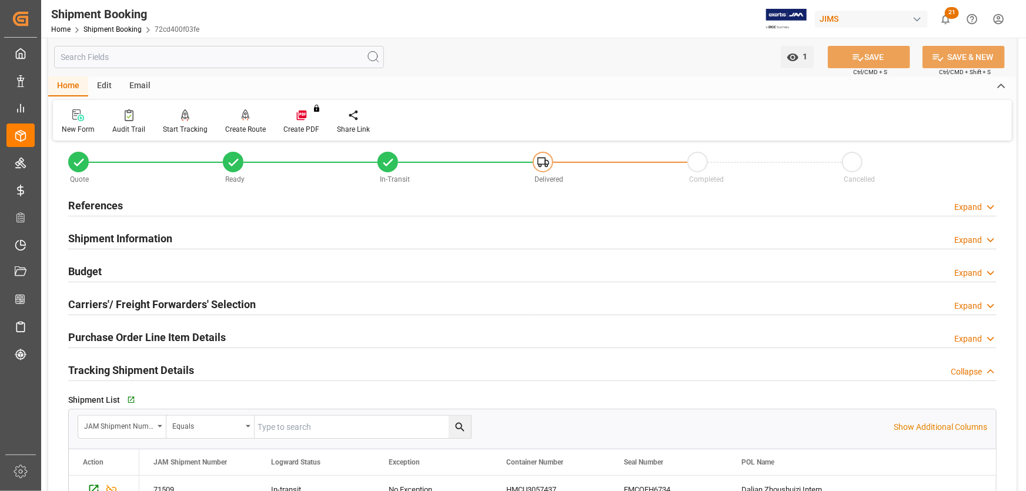
scroll to position [0, 0]
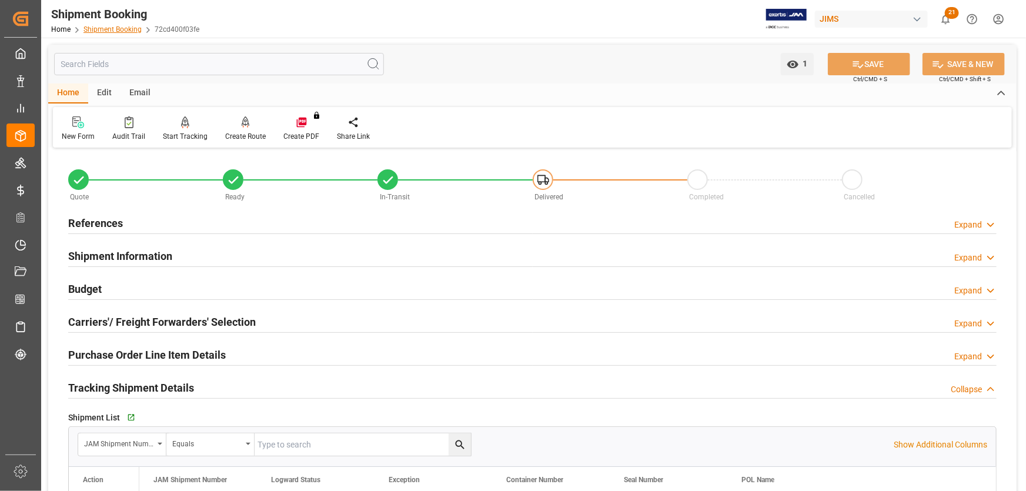
click at [109, 29] on link "Shipment Booking" at bounding box center [112, 29] width 58 height 8
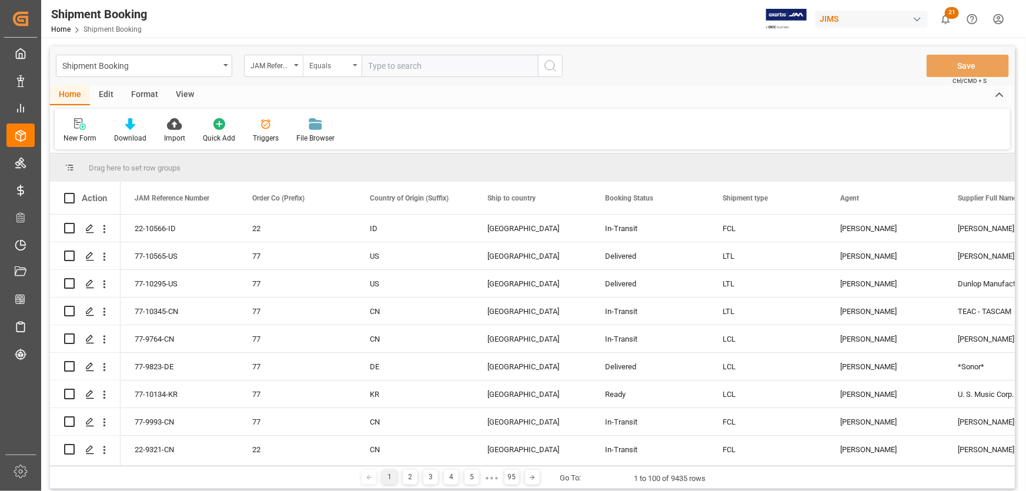
click at [358, 66] on div "Equals" at bounding box center [332, 66] width 59 height 22
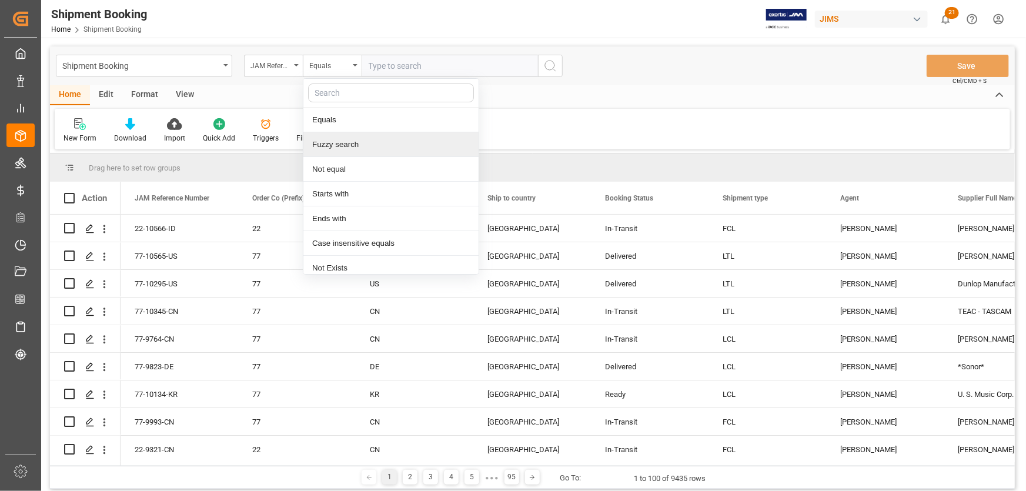
click at [357, 143] on div "Fuzzy search" at bounding box center [390, 144] width 175 height 25
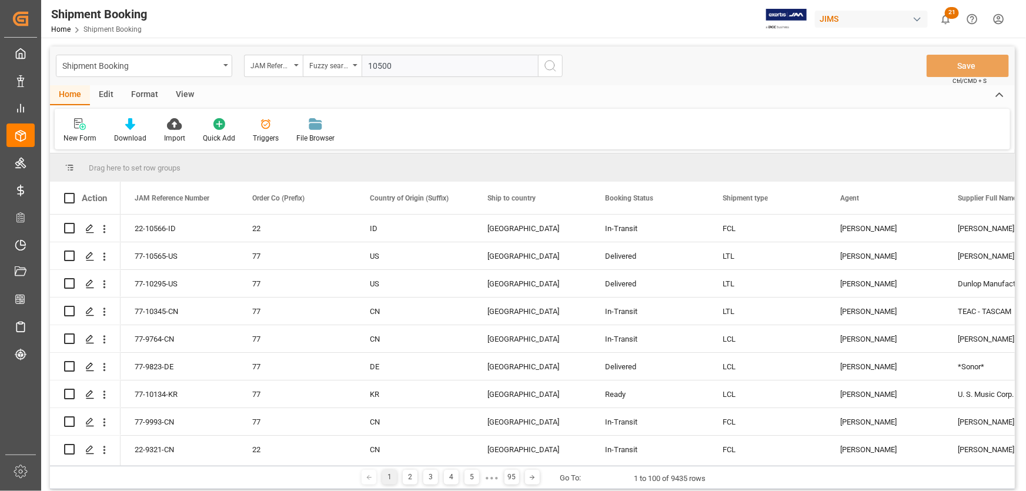
type input "10500"
click at [553, 69] on line "search button" at bounding box center [554, 70] width 2 height 2
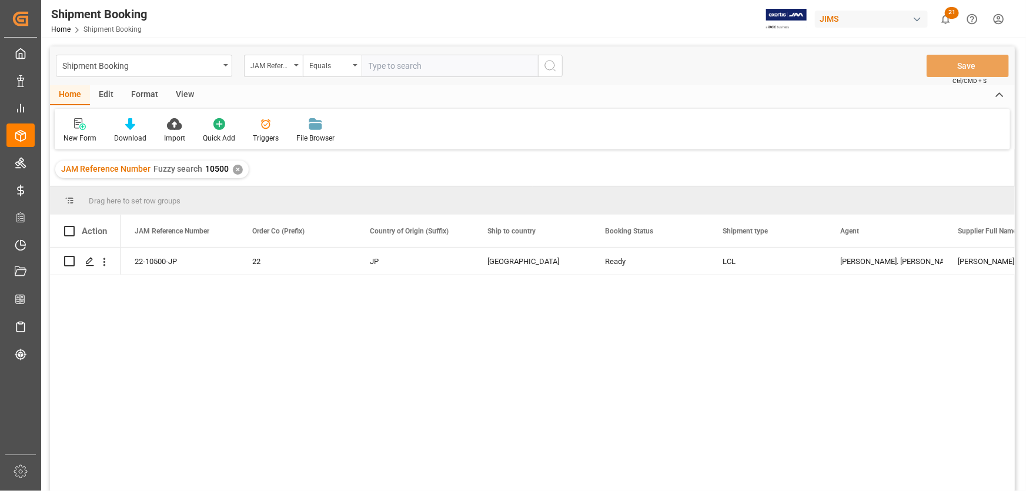
click at [232, 332] on div "22-10500-JP 22 JP United States Ready LCL Lynne St. Jacques Lee Oskar Harmonica…" at bounding box center [568, 373] width 894 height 251
click at [178, 90] on div "View" at bounding box center [185, 95] width 36 height 20
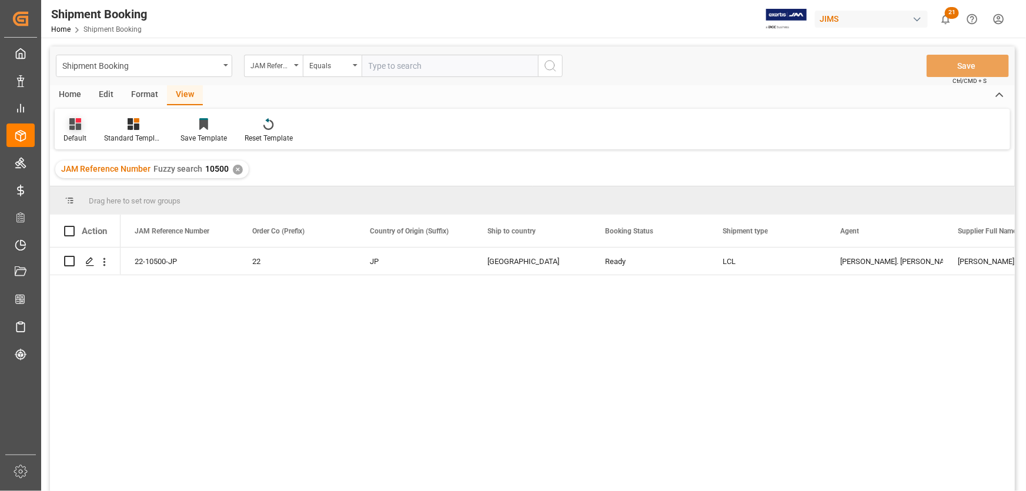
click at [73, 135] on div "Default" at bounding box center [75, 138] width 23 height 11
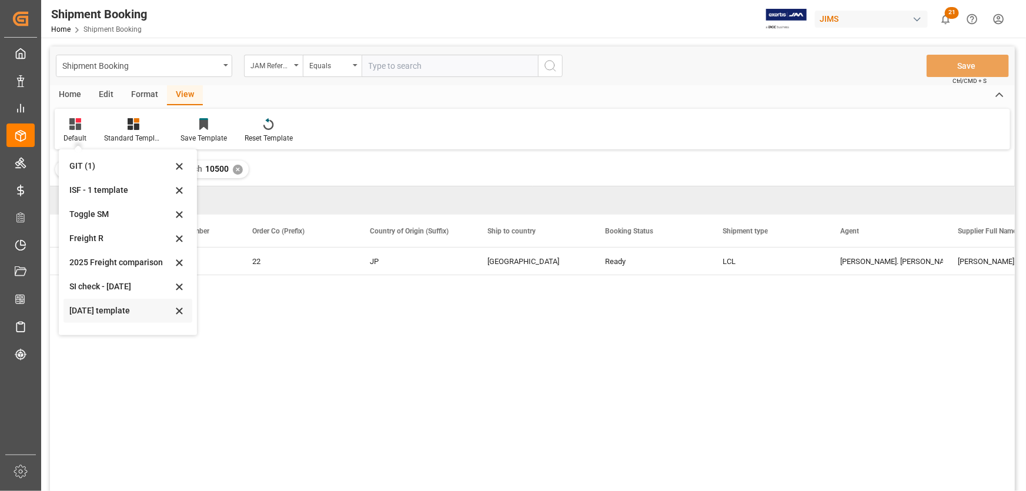
scroll to position [65, 0]
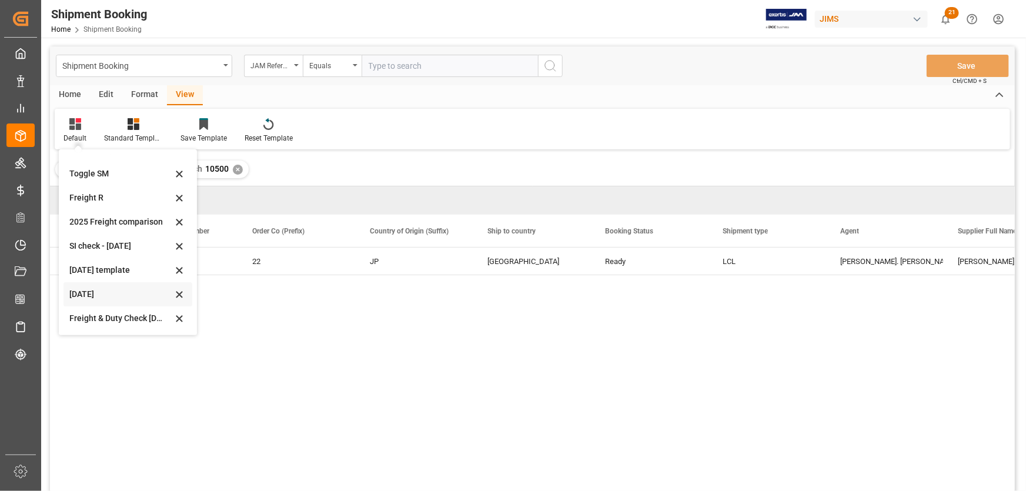
click at [85, 293] on div "July 2025" at bounding box center [120, 294] width 103 height 12
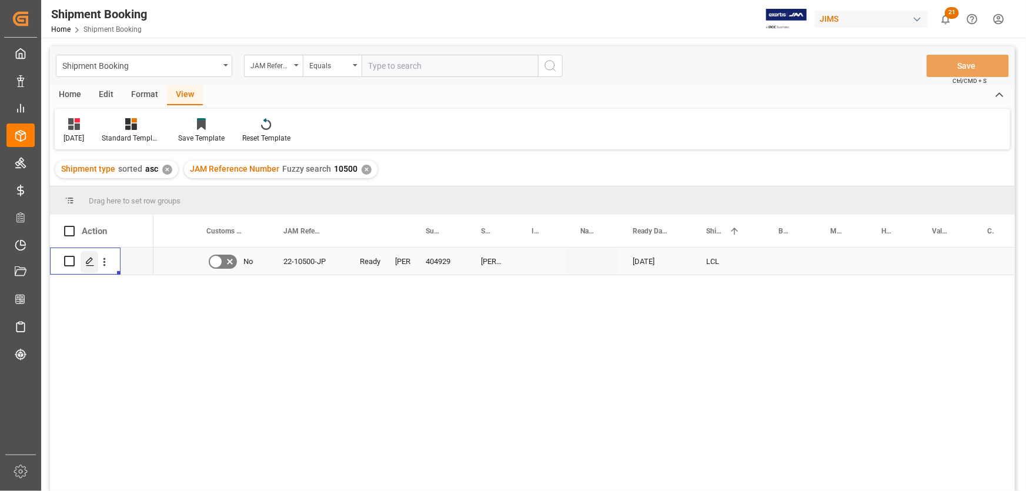
click at [87, 262] on icon "Press SPACE to select this row." at bounding box center [89, 261] width 9 height 9
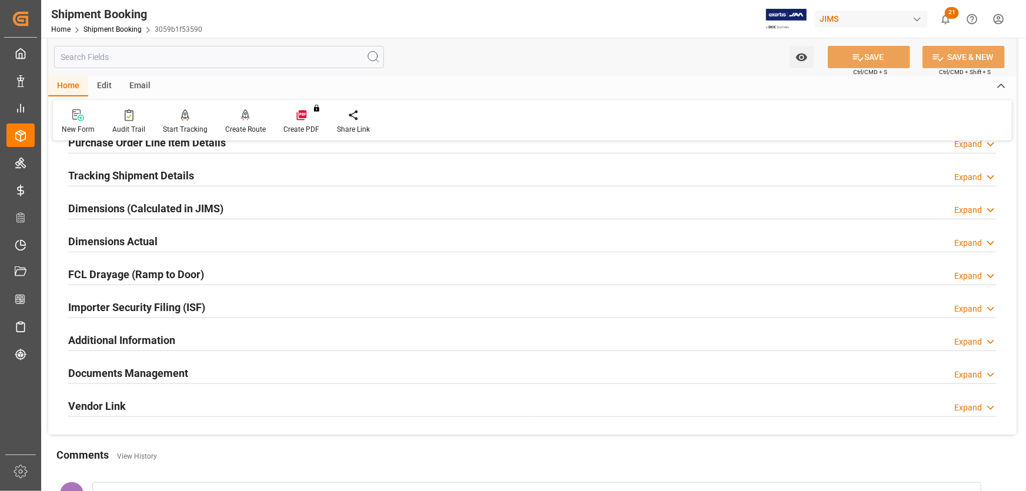
scroll to position [213, 0]
click at [135, 372] on h2 "Documents Management" at bounding box center [128, 372] width 120 height 16
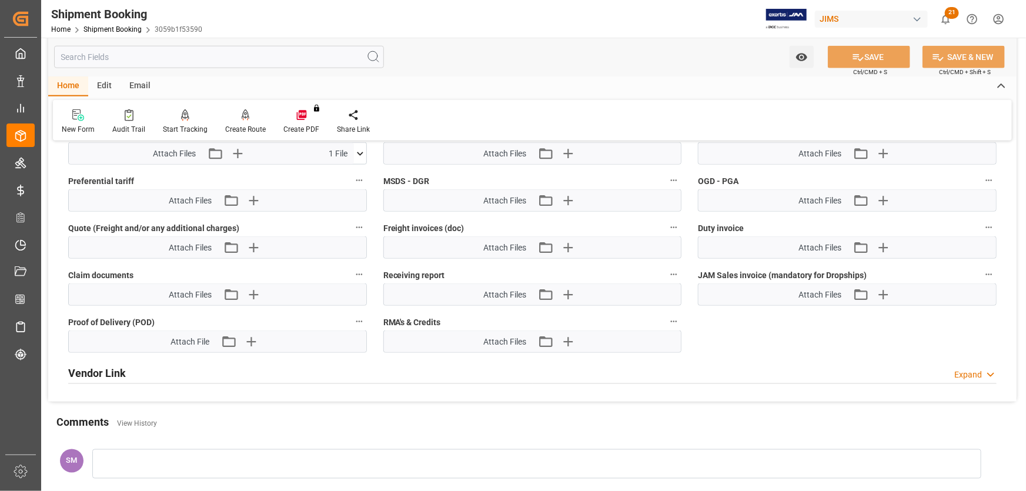
scroll to position [849, 0]
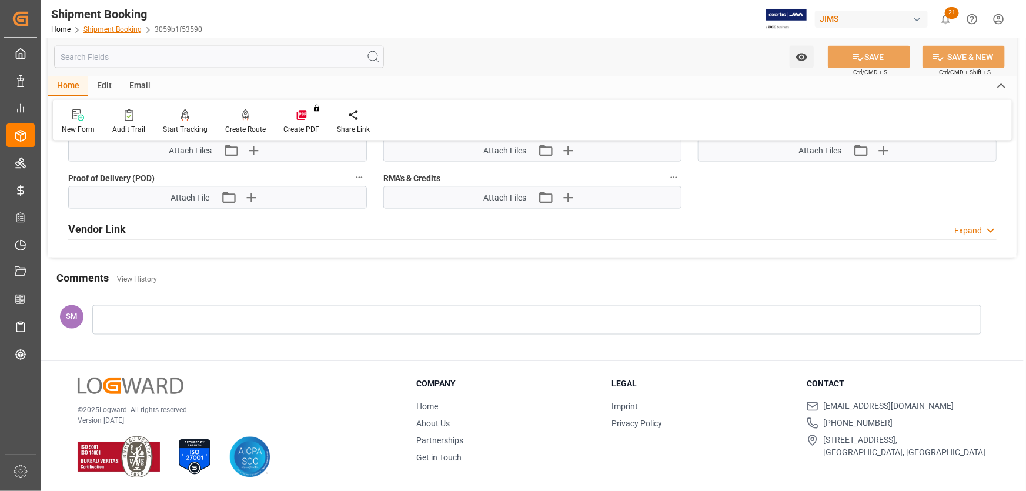
click at [126, 26] on link "Shipment Booking" at bounding box center [112, 29] width 58 height 8
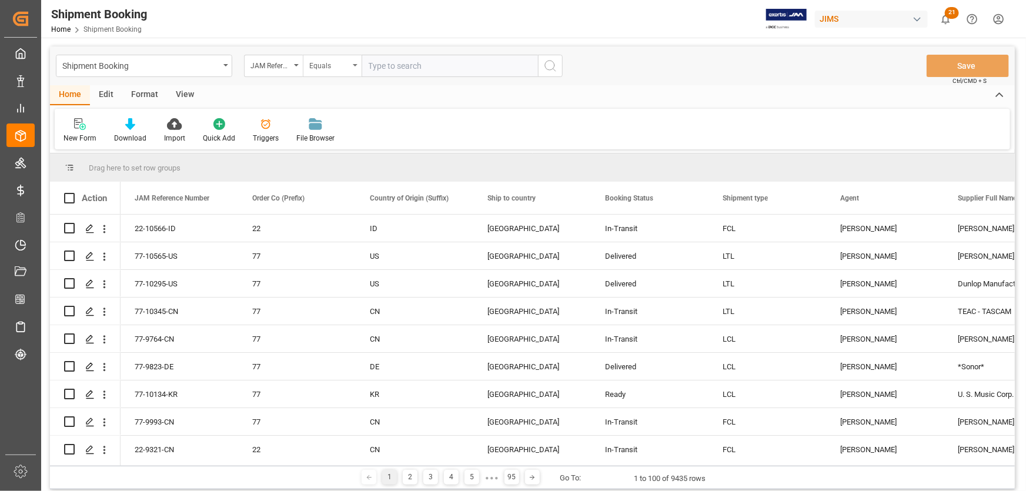
click at [352, 66] on div "Equals" at bounding box center [332, 66] width 59 height 22
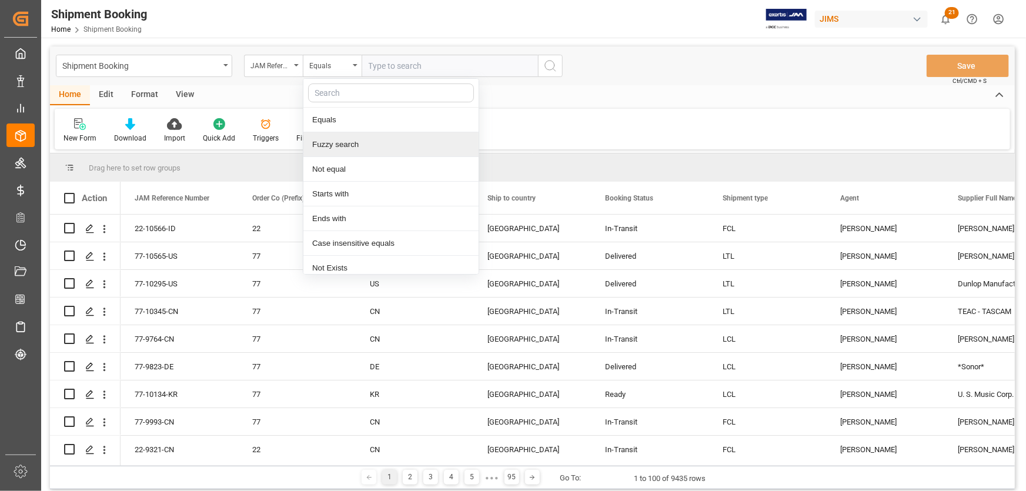
click at [341, 145] on div "Fuzzy search" at bounding box center [390, 144] width 175 height 25
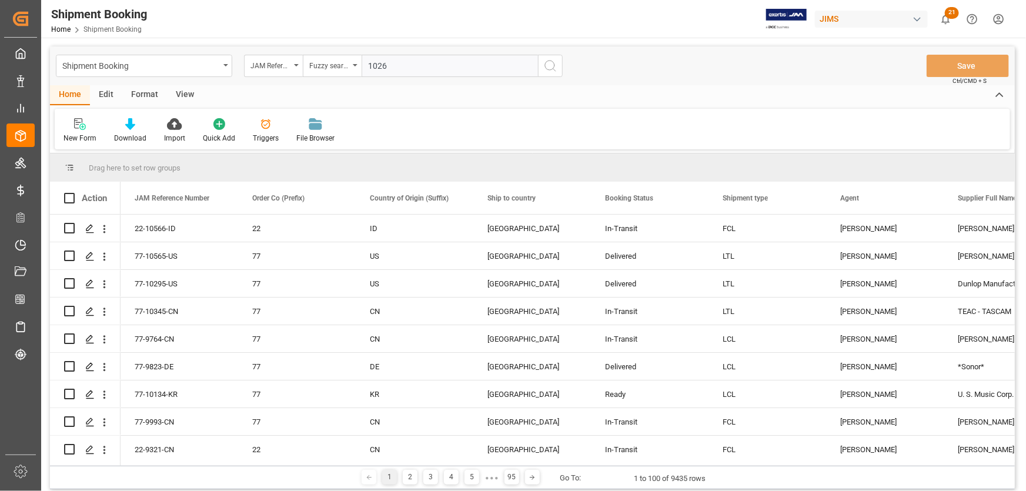
type input "10267"
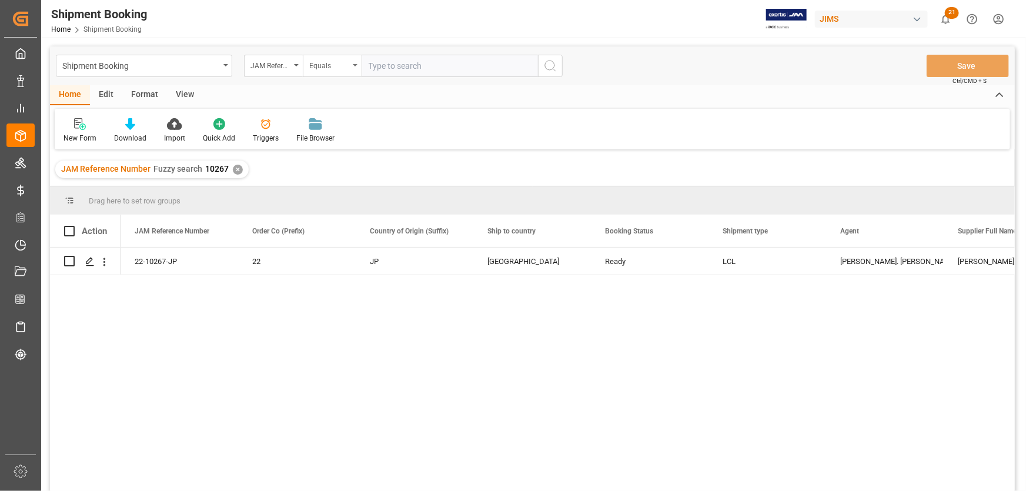
click at [353, 66] on div "Equals" at bounding box center [332, 66] width 59 height 22
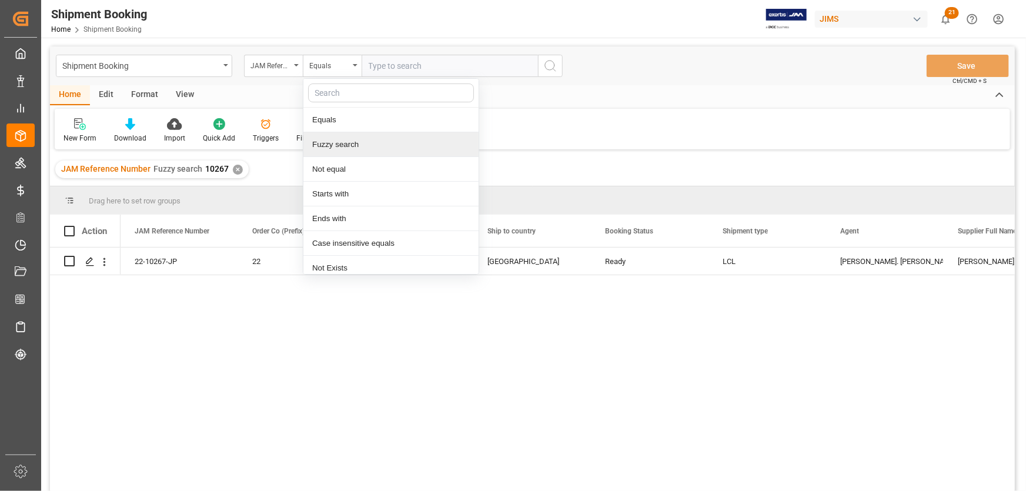
click at [340, 143] on div "Fuzzy search" at bounding box center [390, 144] width 175 height 25
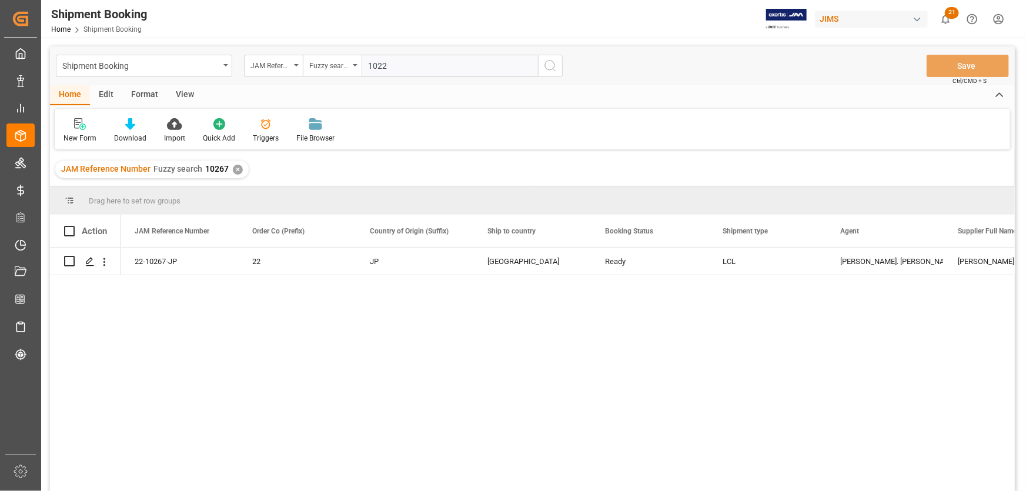
type input "10223"
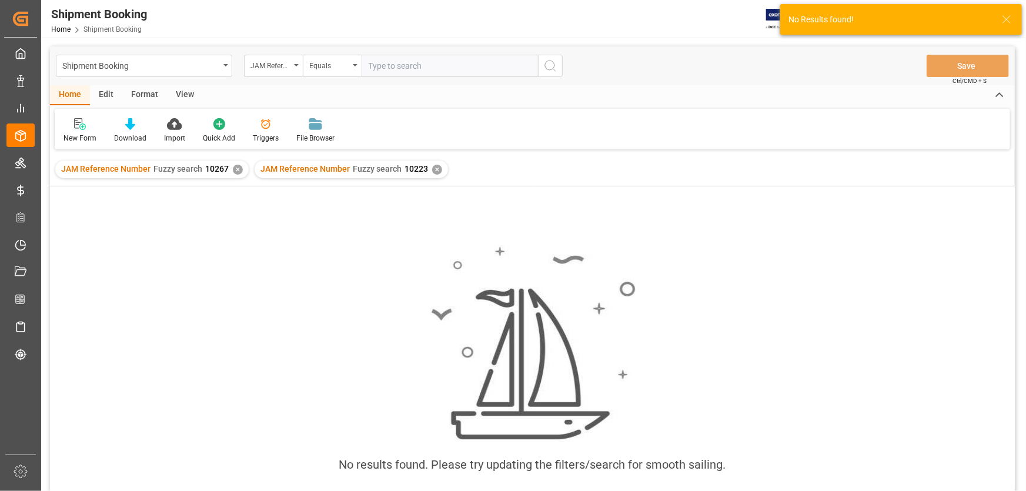
click at [235, 165] on div "✕" at bounding box center [238, 170] width 10 height 10
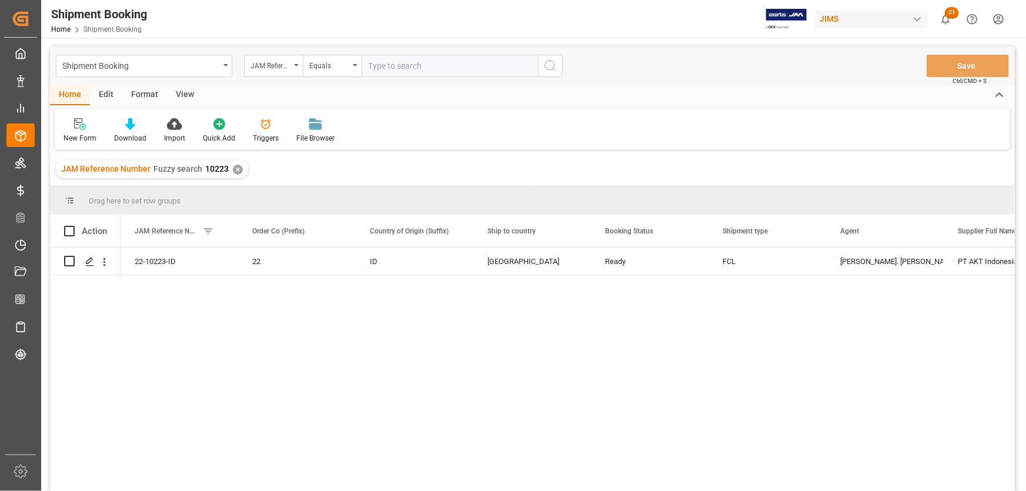
click at [192, 95] on div "View" at bounding box center [185, 95] width 36 height 20
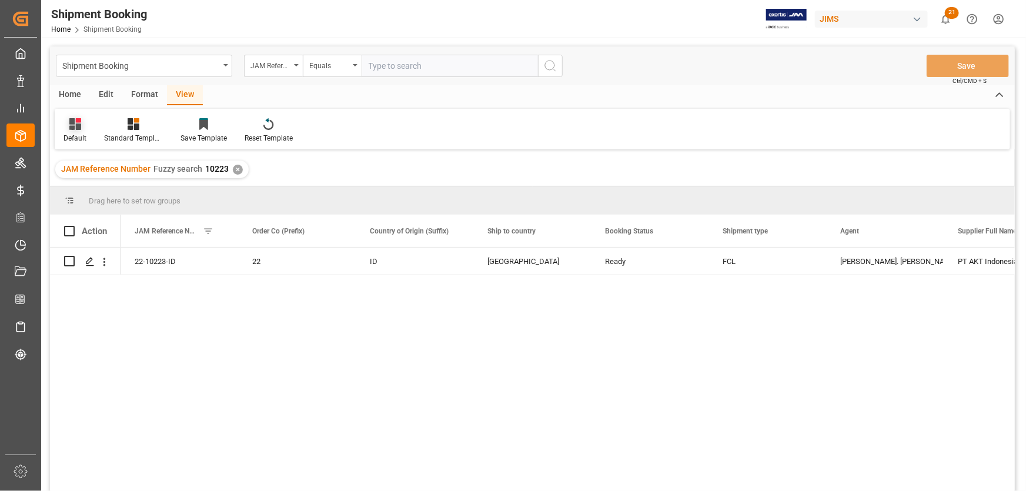
click at [73, 133] on div "Default" at bounding box center [75, 138] width 23 height 11
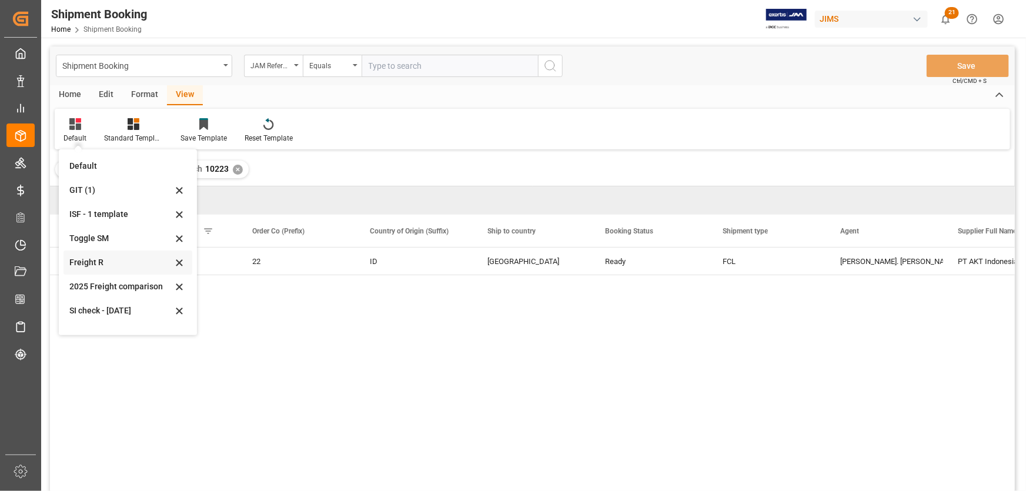
scroll to position [65, 0]
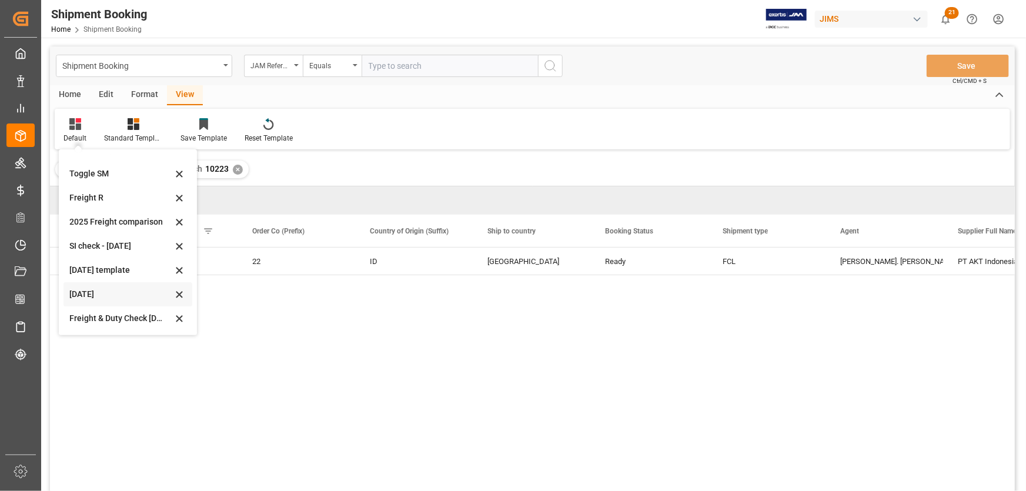
click at [82, 296] on div "July 2025" at bounding box center [120, 294] width 103 height 12
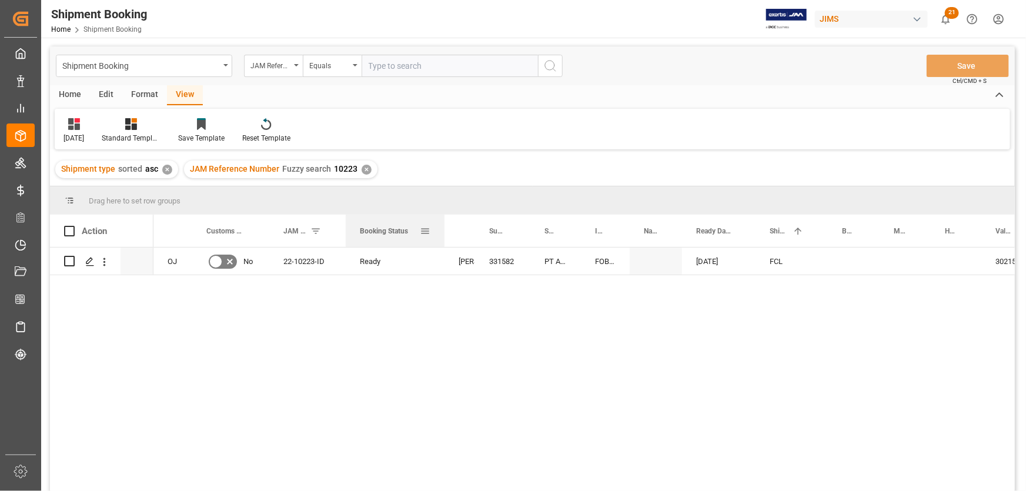
drag, startPoint x: 379, startPoint y: 226, endPoint x: 444, endPoint y: 239, distance: 66.1
click at [444, 239] on div at bounding box center [444, 231] width 5 height 32
click at [415, 264] on div "Ready" at bounding box center [396, 261] width 72 height 27
click at [419, 258] on div "Ready" at bounding box center [396, 261] width 72 height 27
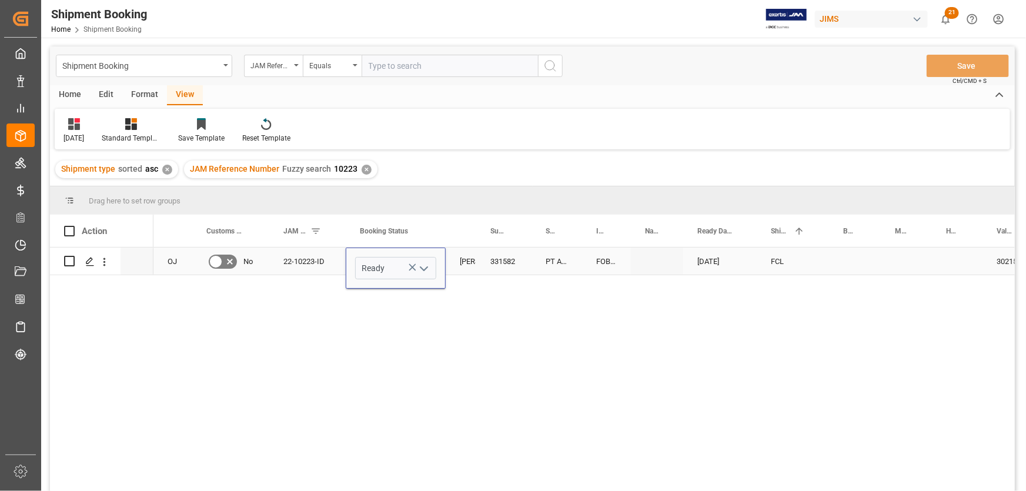
click at [423, 269] on icon "open menu" at bounding box center [424, 269] width 14 height 14
click at [506, 313] on div "OJ No 22-10223-ID Ready Quote Ready In-Transit Delivered Completed Cancelled Co…" at bounding box center [583, 373] width 861 height 251
click at [666, 268] on div "Press SPACE to select this row." at bounding box center [657, 261] width 52 height 27
click at [357, 63] on div "Equals" at bounding box center [332, 66] width 59 height 22
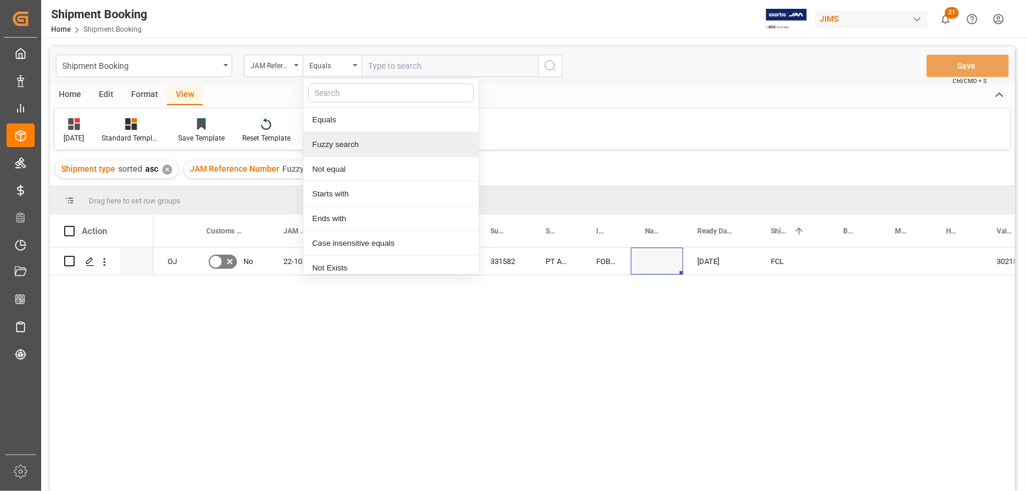
click at [346, 147] on div "Fuzzy search" at bounding box center [390, 144] width 175 height 25
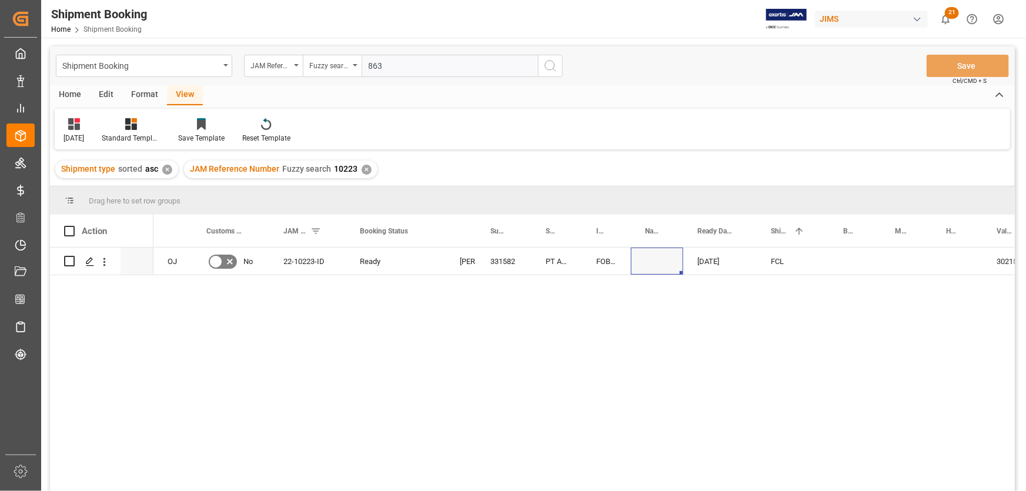
type input "8630"
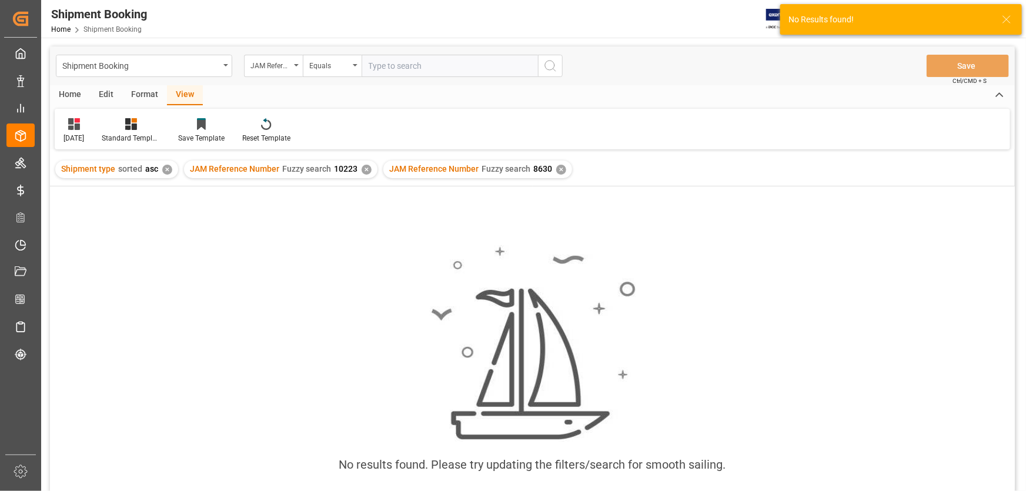
click at [366, 168] on div "✕" at bounding box center [367, 170] width 10 height 10
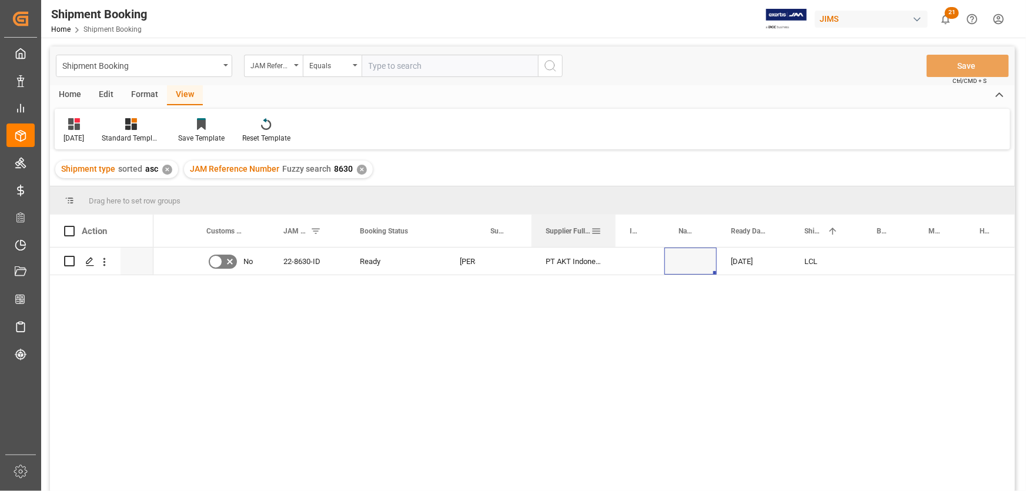
drag, startPoint x: 579, startPoint y: 223, endPoint x: 613, endPoint y: 229, distance: 34.0
click at [613, 229] on div at bounding box center [615, 231] width 5 height 32
click at [83, 262] on div "Press SPACE to select this row." at bounding box center [90, 262] width 18 height 22
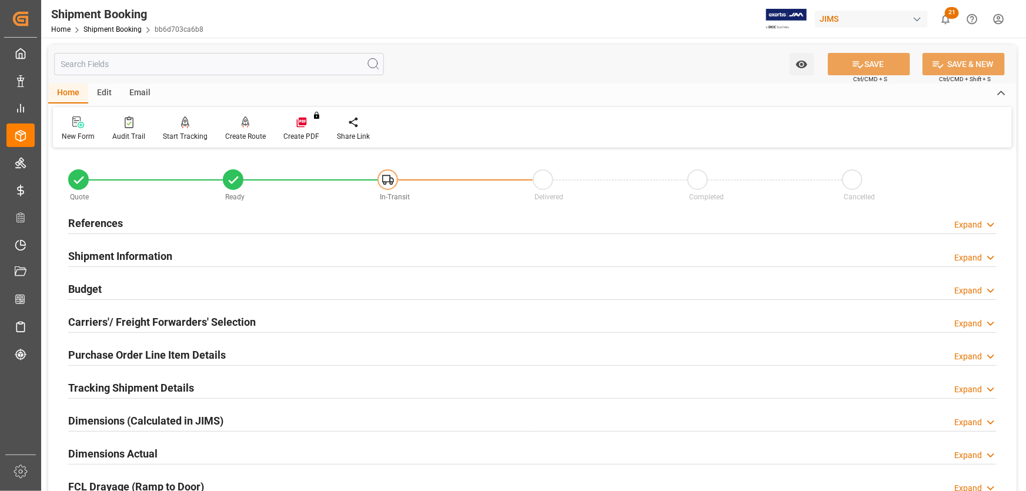
click at [94, 222] on h2 "References" at bounding box center [95, 223] width 55 height 16
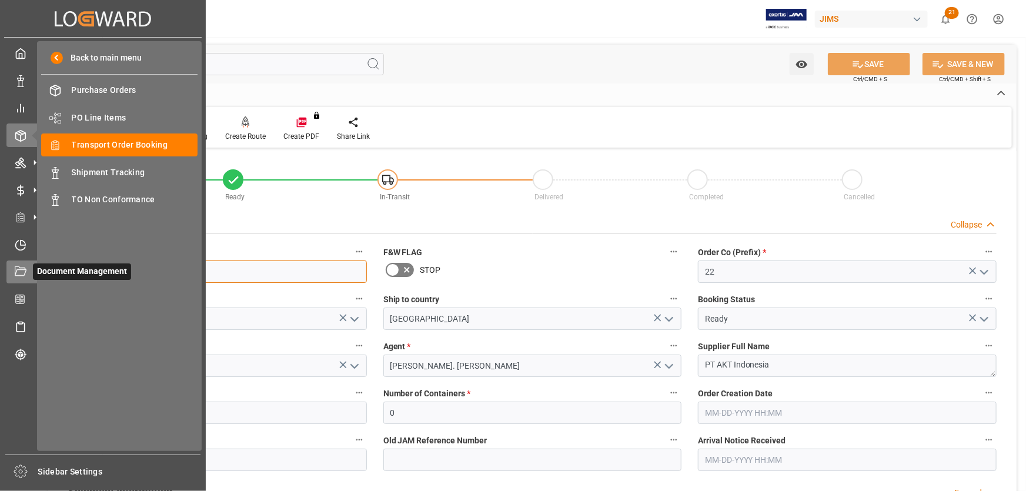
drag, startPoint x: 128, startPoint y: 271, endPoint x: 21, endPoint y: 272, distance: 106.4
click at [21, 272] on div "Created by potrace 1.15, written by Peter Selinger 2001-2017 Created by potrace…" at bounding box center [513, 245] width 1026 height 491
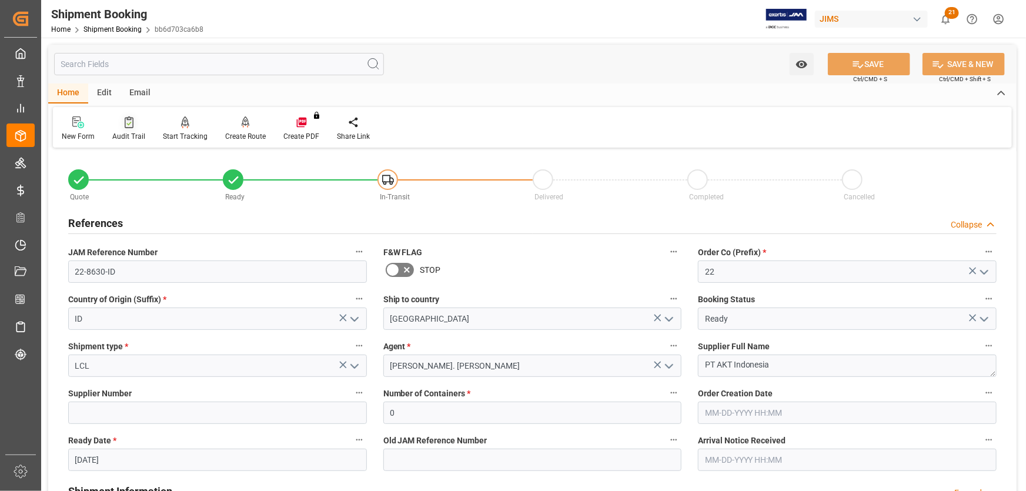
click at [122, 124] on div at bounding box center [128, 122] width 33 height 12
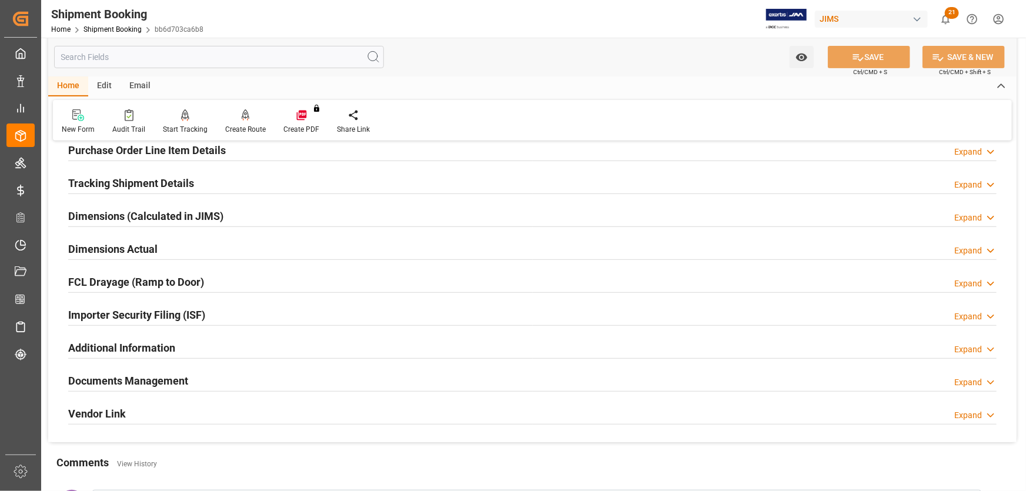
scroll to position [230, 0]
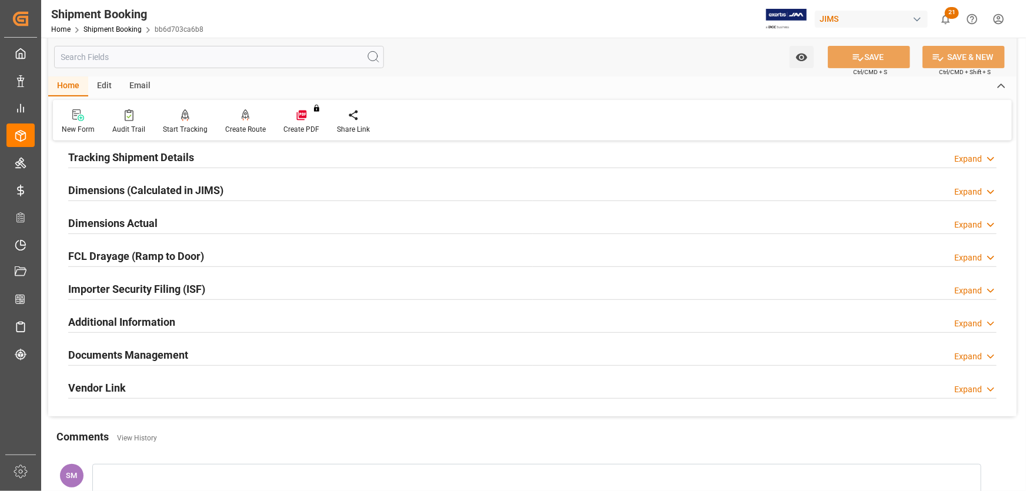
click at [112, 352] on h2 "Documents Management" at bounding box center [128, 355] width 120 height 16
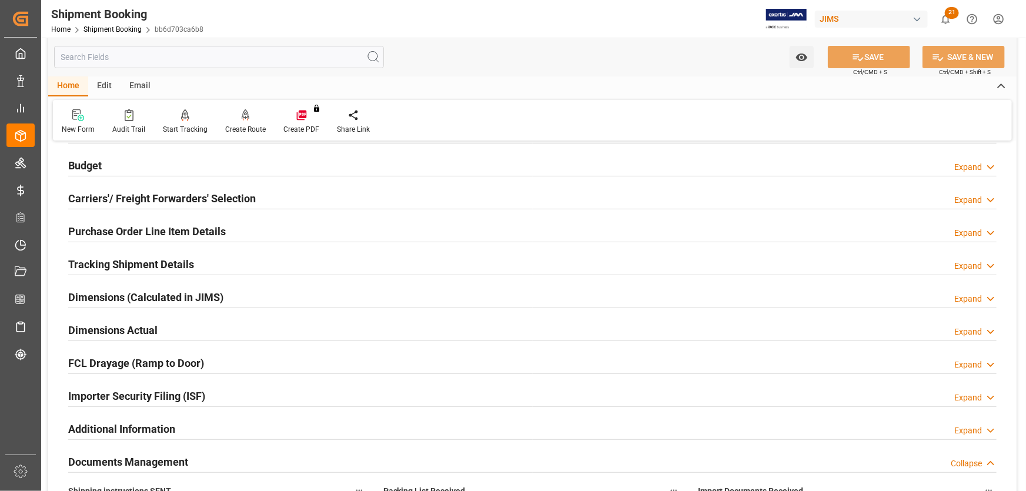
scroll to position [0, 0]
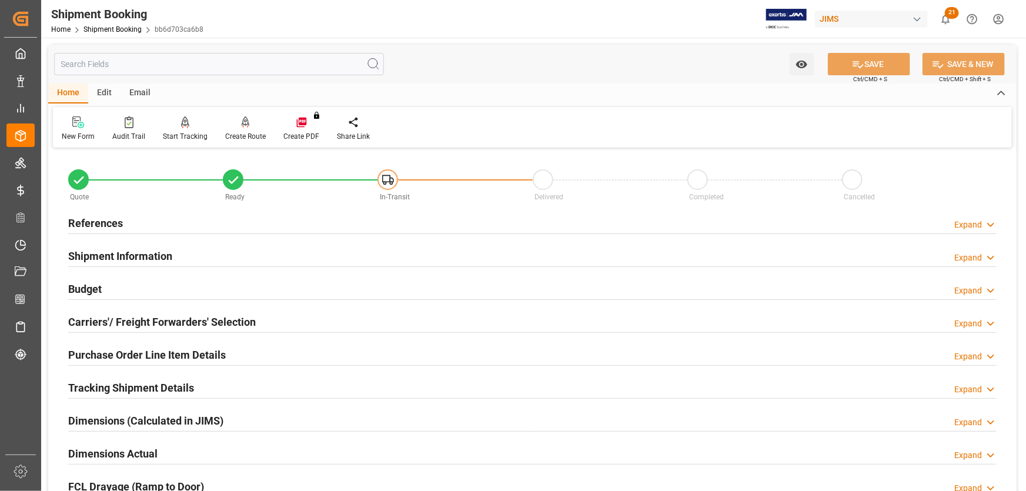
click at [98, 58] on input "text" at bounding box center [219, 64] width 330 height 22
paste input "22-9299-ID  Lynne St. Jacques"
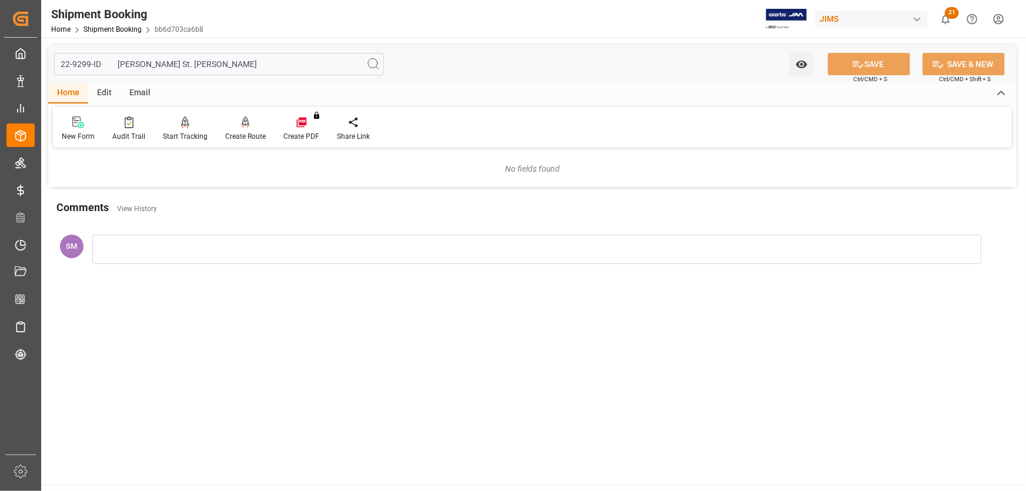
type input "22-9299-ID  Lynne St. Jacques"
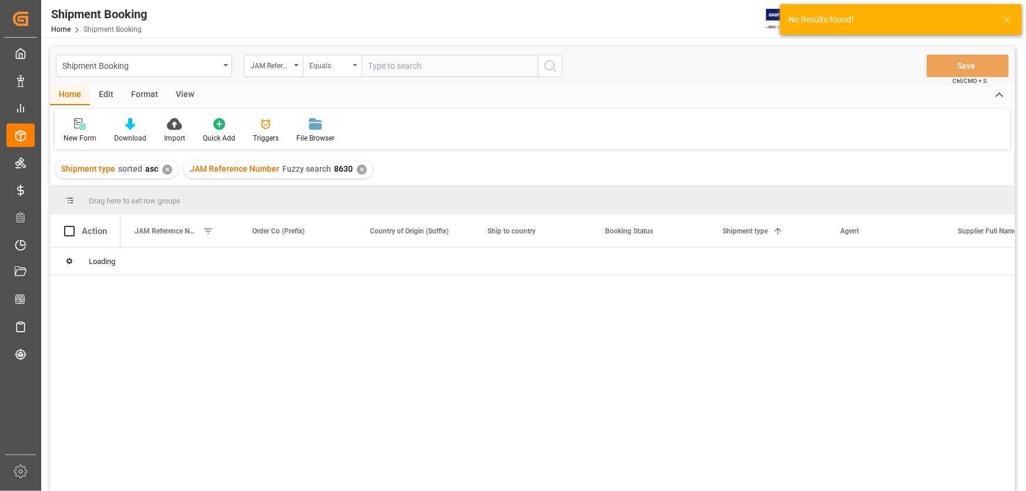
click at [355, 62] on div "Equals" at bounding box center [332, 66] width 59 height 22
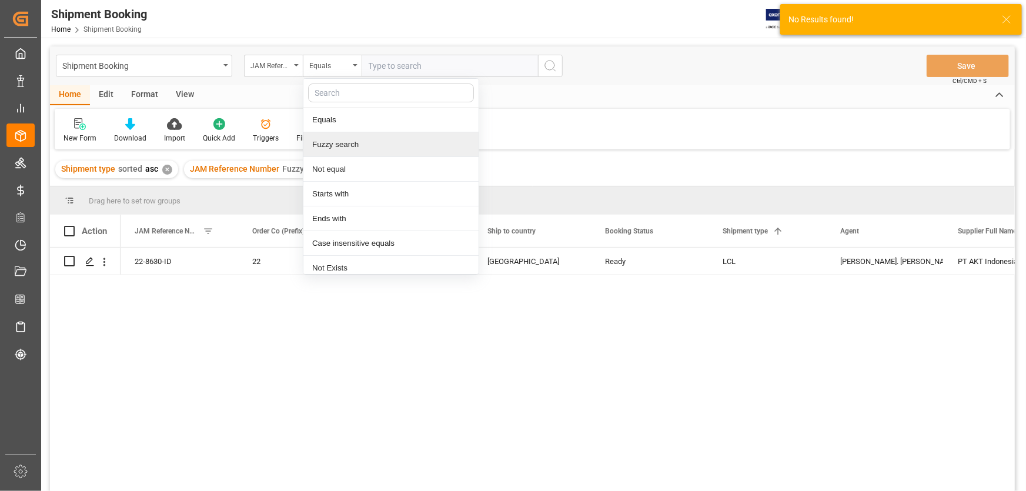
click at [353, 145] on div "Fuzzy search" at bounding box center [390, 144] width 175 height 25
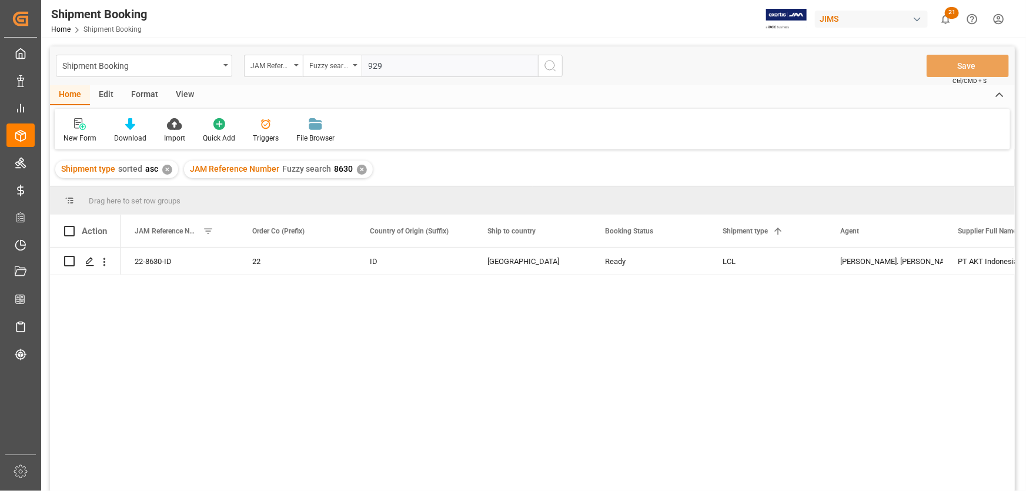
type input "9299"
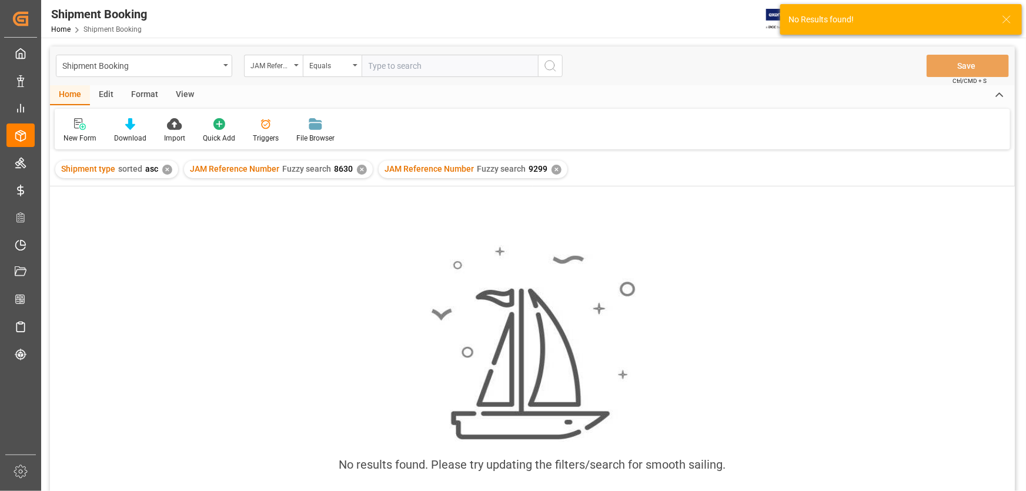
click at [358, 169] on div "✕" at bounding box center [362, 170] width 10 height 10
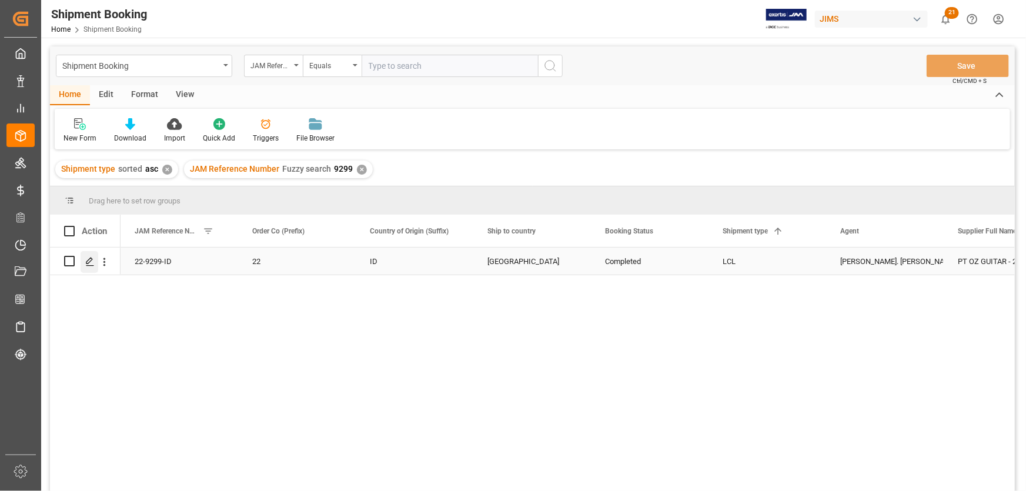
click at [93, 262] on icon "Press SPACE to select this row." at bounding box center [89, 261] width 9 height 9
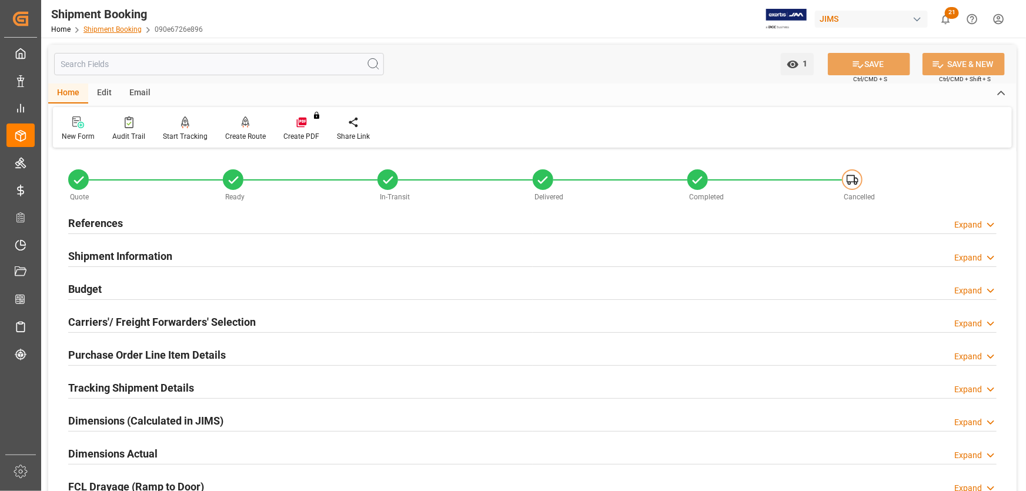
click at [111, 28] on link "Shipment Booking" at bounding box center [112, 29] width 58 height 8
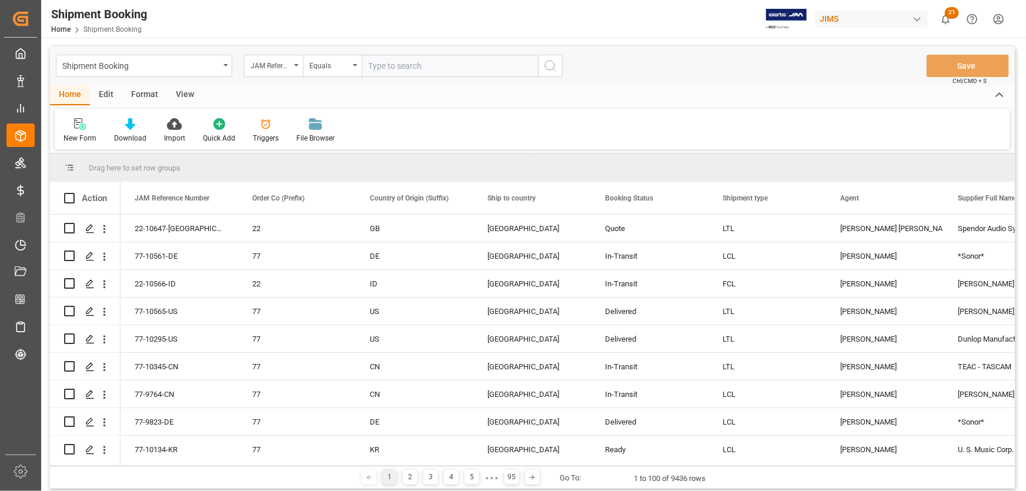
click at [186, 92] on div "View" at bounding box center [185, 95] width 36 height 20
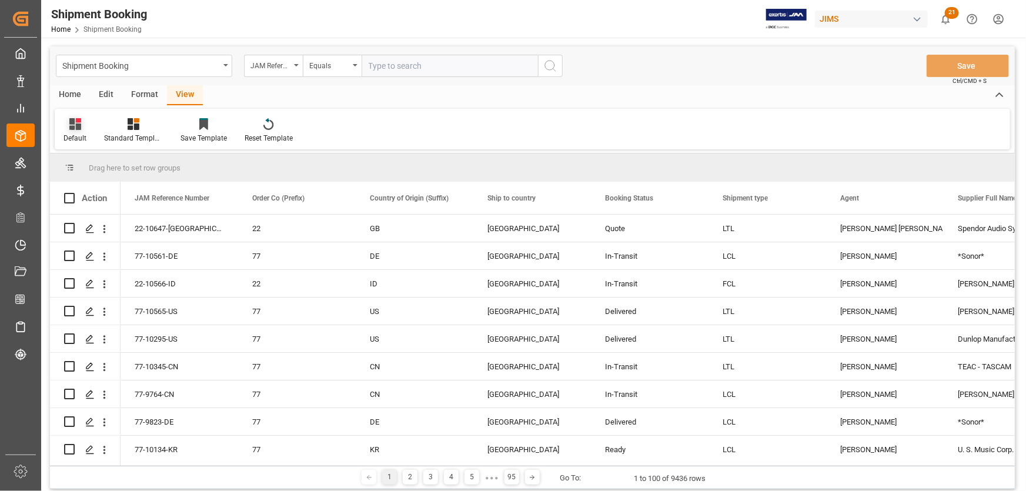
click at [64, 132] on div "Default" at bounding box center [75, 131] width 41 height 26
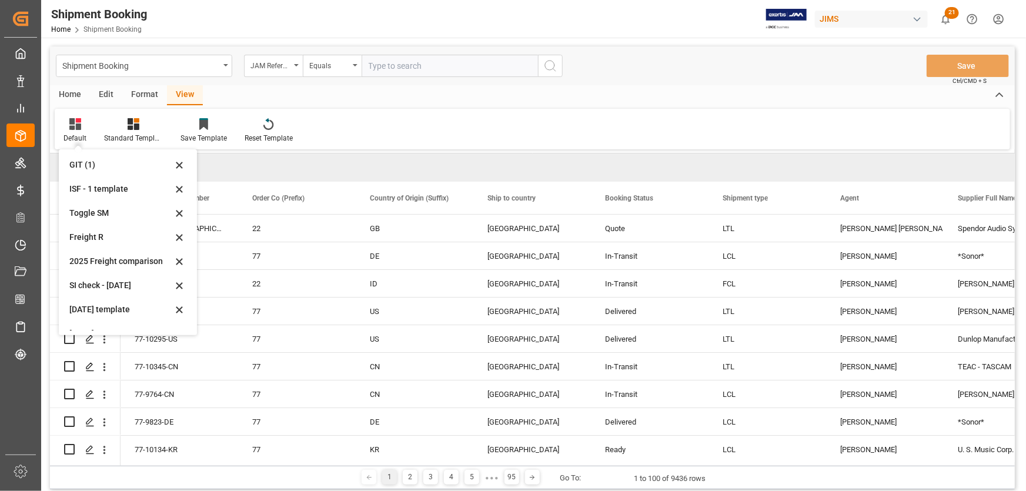
scroll to position [65, 0]
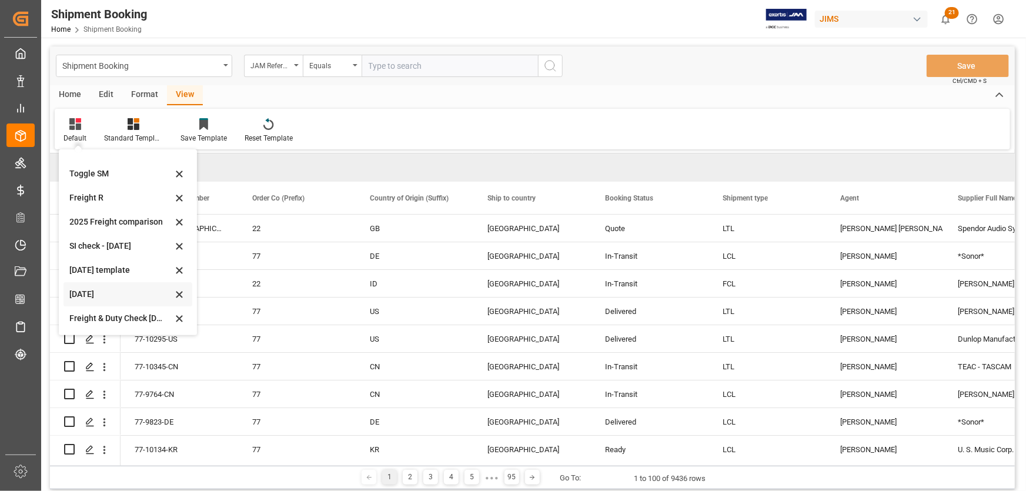
click at [92, 289] on div "July 2025" at bounding box center [120, 294] width 103 height 12
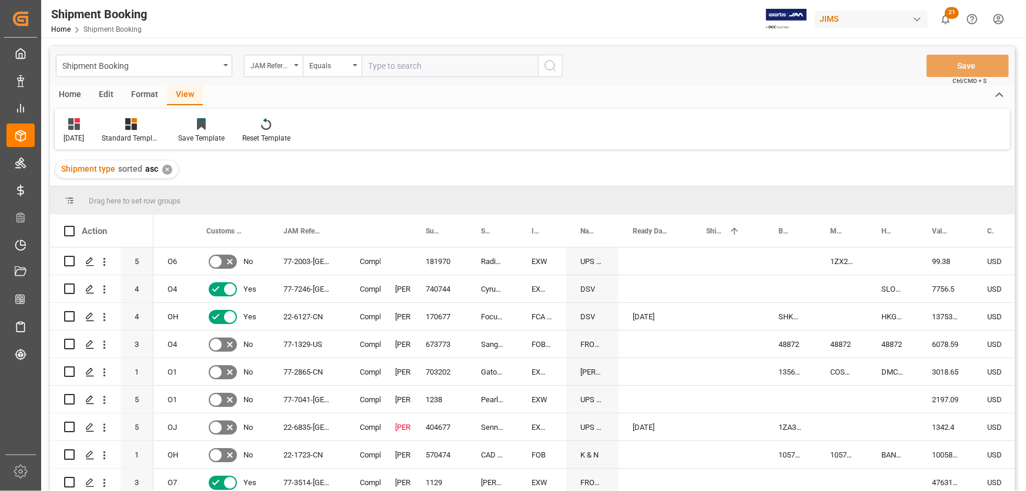
click at [377, 65] on input "text" at bounding box center [450, 66] width 176 height 22
click at [356, 65] on icon "open menu" at bounding box center [355, 65] width 5 height 2
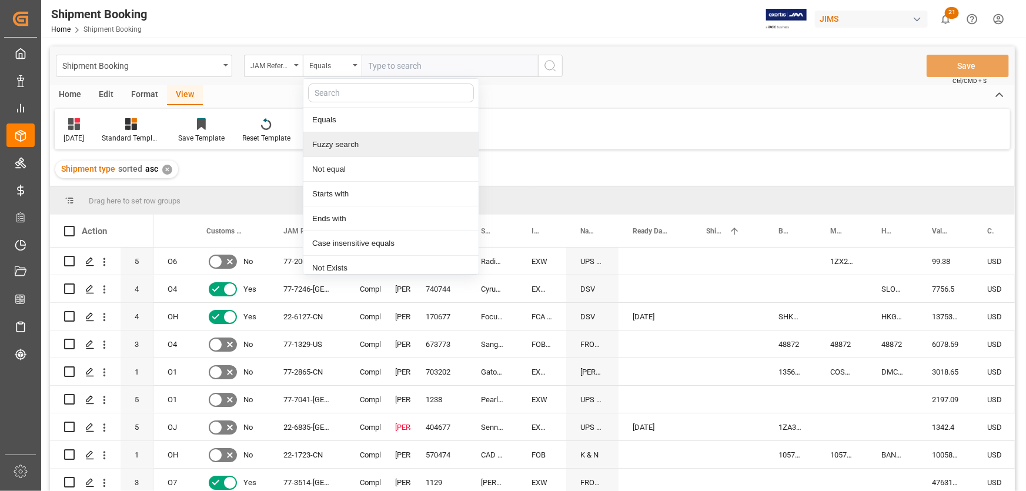
click at [349, 144] on div "Fuzzy search" at bounding box center [390, 144] width 175 height 25
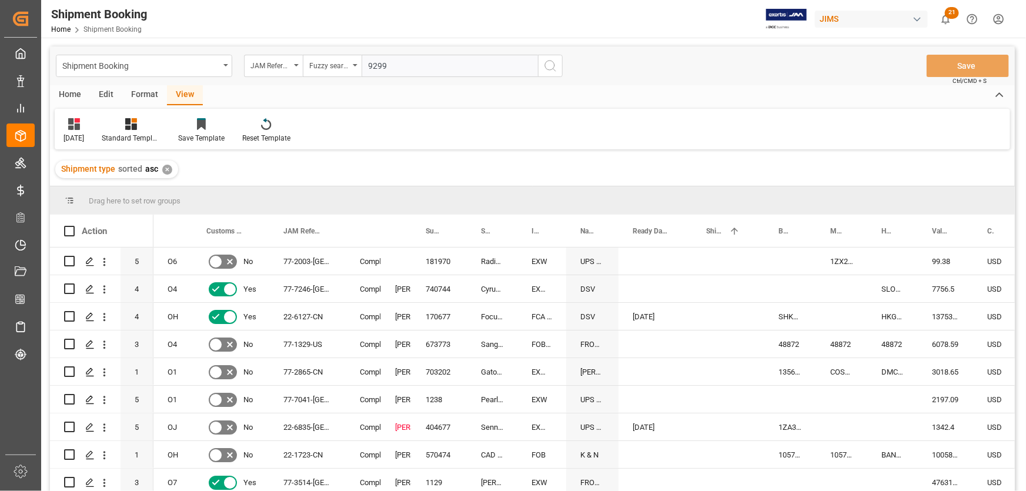
type input "9299"
click at [550, 69] on icon "search button" at bounding box center [550, 66] width 14 height 14
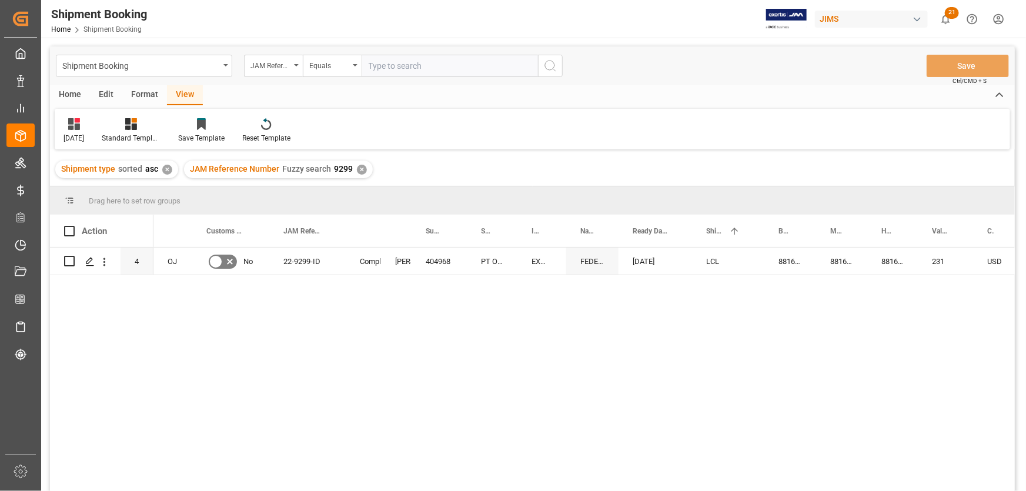
click at [229, 306] on div "OJ No 22-9299-ID Completed Lynne St. Jacques 404968 PT OZ GUITAR - 212 EXW BOGO…" at bounding box center [583, 373] width 861 height 251
click at [83, 262] on div "Press SPACE to select this row." at bounding box center [90, 262] width 18 height 22
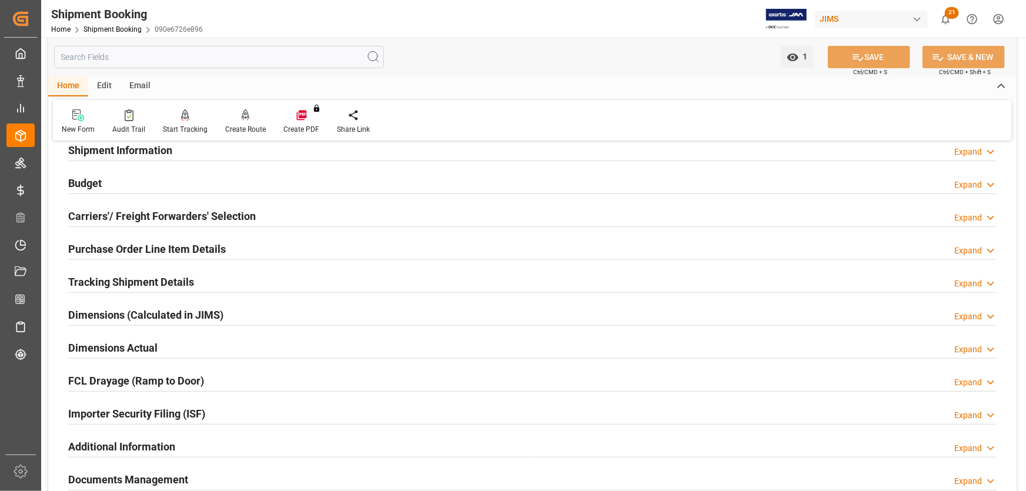
scroll to position [106, 0]
click at [101, 275] on h2 "Tracking Shipment Details" at bounding box center [131, 281] width 126 height 16
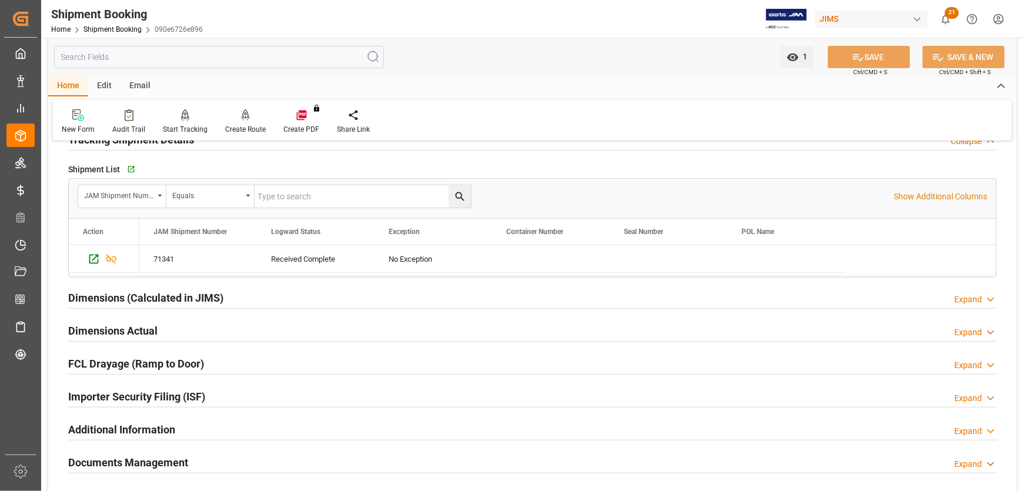
scroll to position [160, 0]
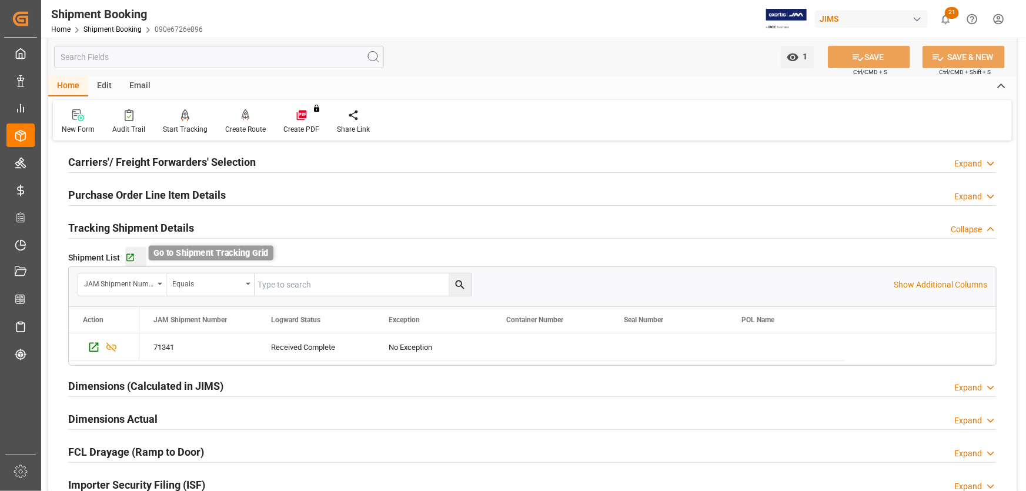
click at [130, 255] on icon "button" at bounding box center [130, 258] width 8 height 8
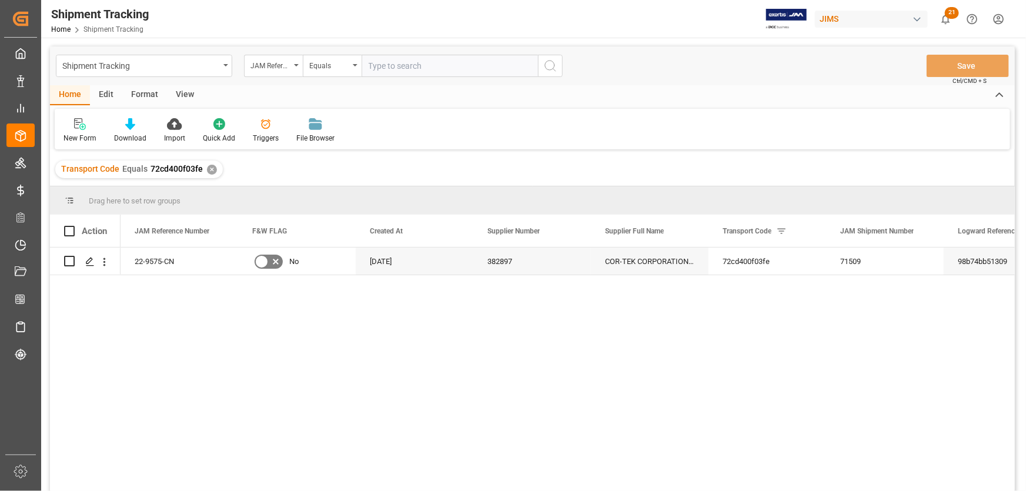
click at [188, 95] on div "View" at bounding box center [185, 95] width 36 height 20
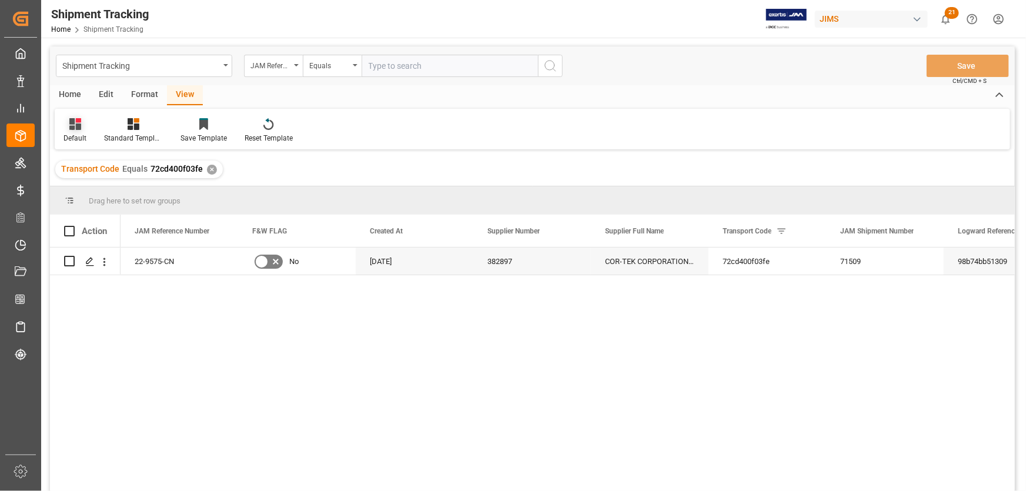
click at [71, 139] on div "Default" at bounding box center [75, 138] width 23 height 11
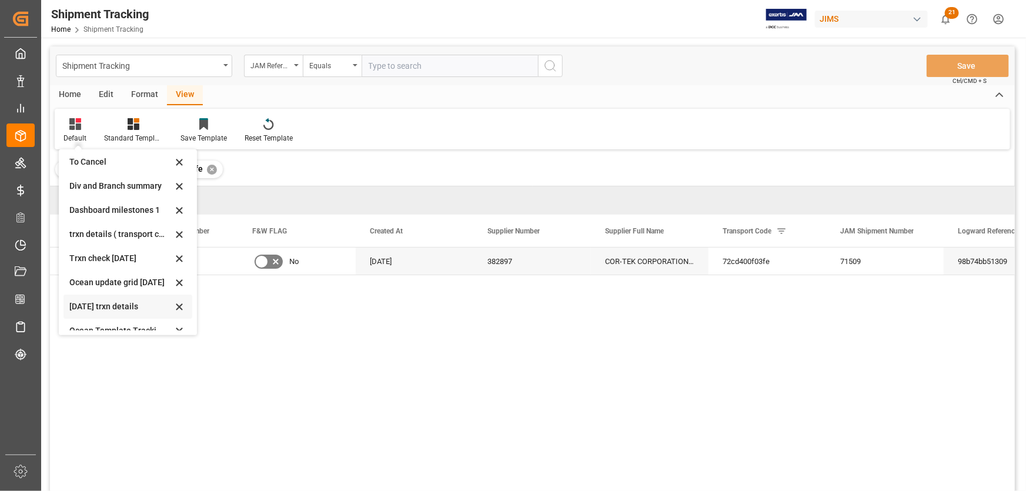
scroll to position [112, 0]
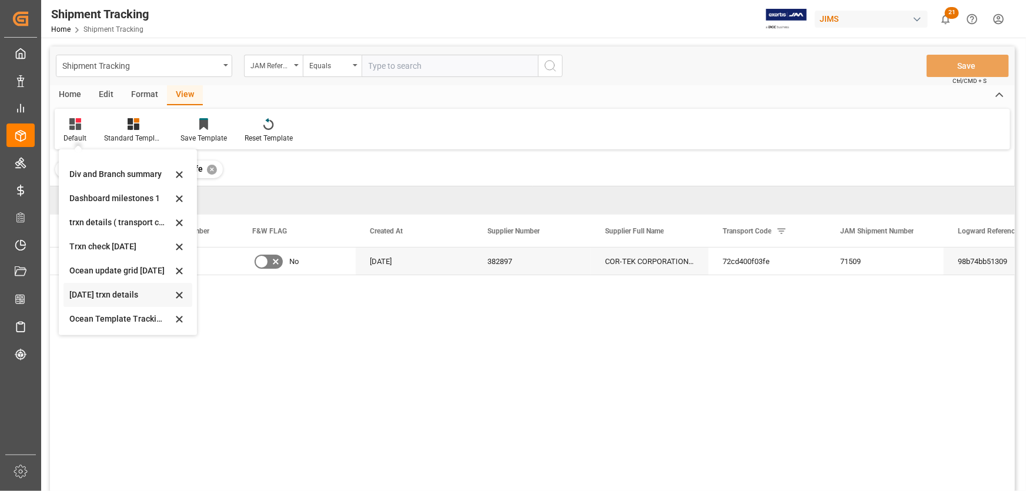
click at [78, 296] on div "[DATE] trxn details" at bounding box center [120, 295] width 103 height 12
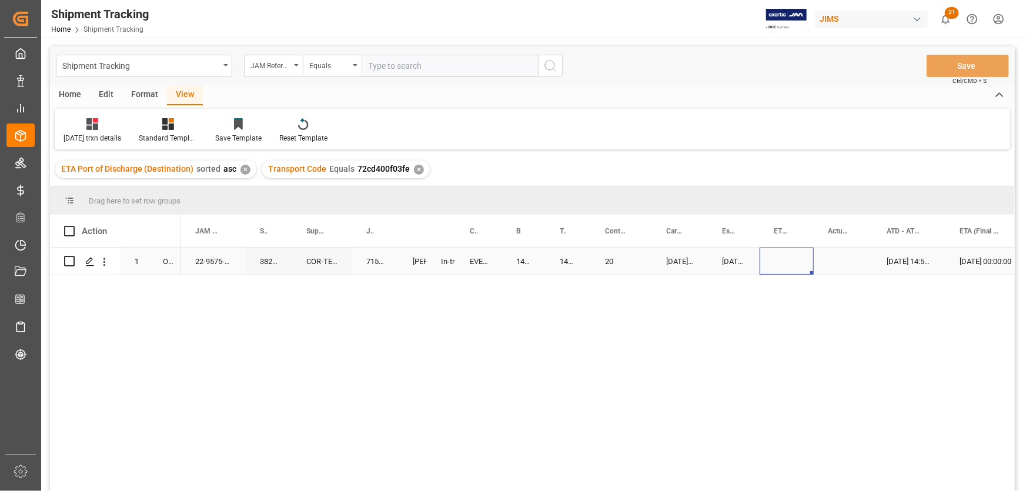
click at [777, 264] on div "Press SPACE to select this row." at bounding box center [787, 261] width 54 height 27
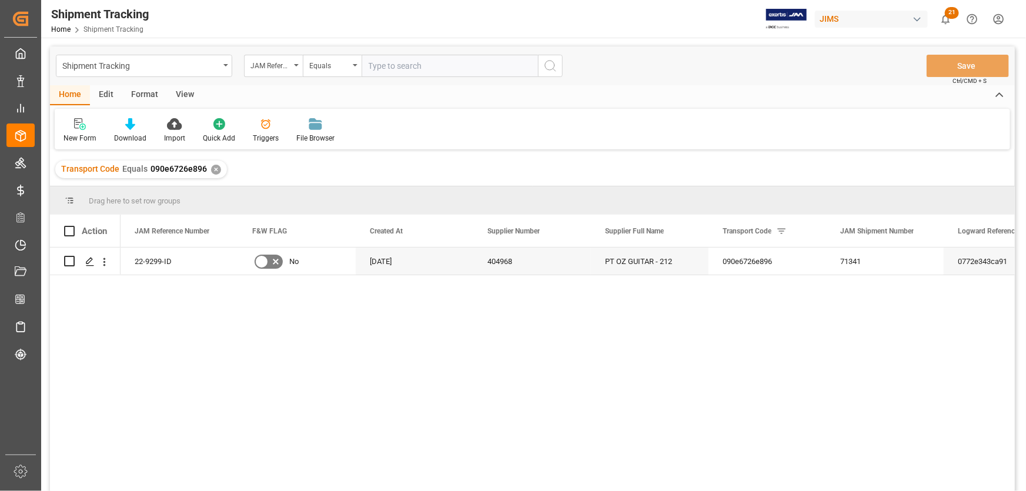
click at [180, 92] on div "View" at bounding box center [185, 95] width 36 height 20
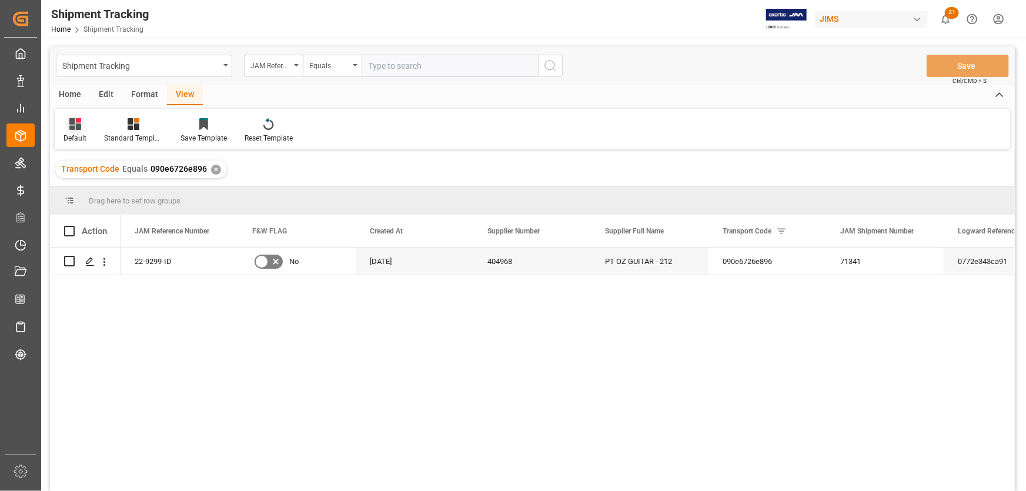
click at [75, 129] on icon at bounding box center [75, 124] width 12 height 12
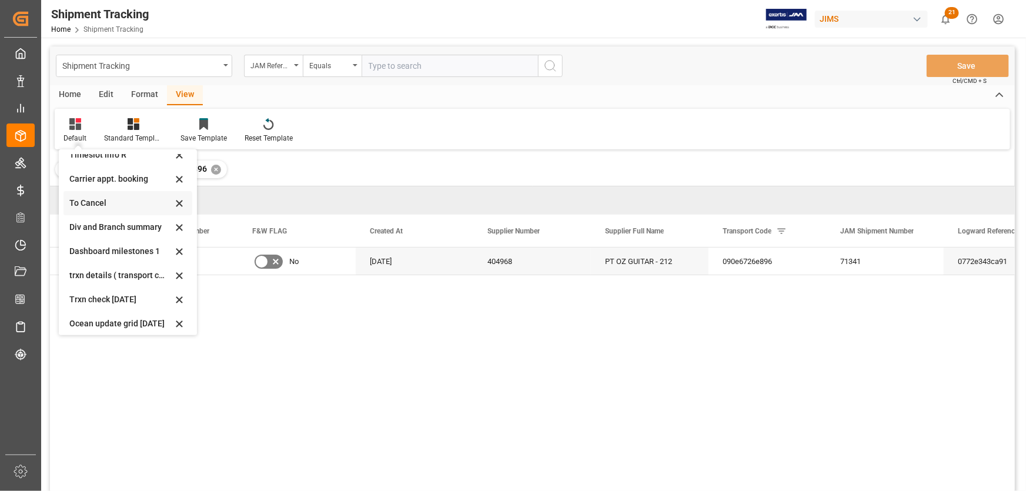
scroll to position [106, 0]
click at [92, 300] on div "[DATE] trxn details" at bounding box center [120, 301] width 103 height 12
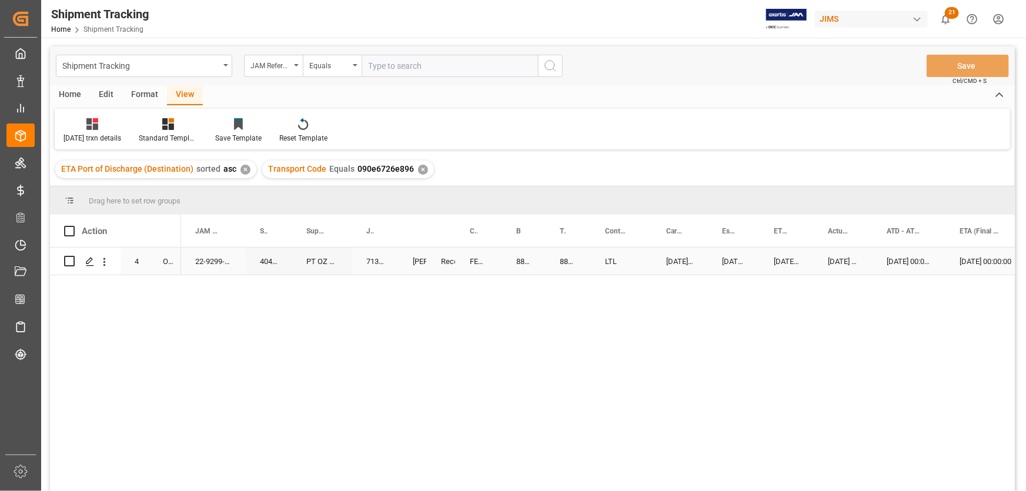
click at [543, 267] on div "881647836621" at bounding box center [524, 261] width 44 height 27
click at [790, 357] on div "[DATE] 00:00:00 [DATE] 00:00:00 [DATE] 00:00:00 [DATE] 00:00:00 [DATE] 00:00:00…" at bounding box center [598, 373] width 834 height 251
click at [319, 372] on div "[DATE] 00:00:00 [DATE] 00:00:00 [DATE] 00:00:00 [DATE] 00:00:00 [DATE] 00:00:00…" at bounding box center [598, 373] width 834 height 251
